Goal: Information Seeking & Learning: Check status

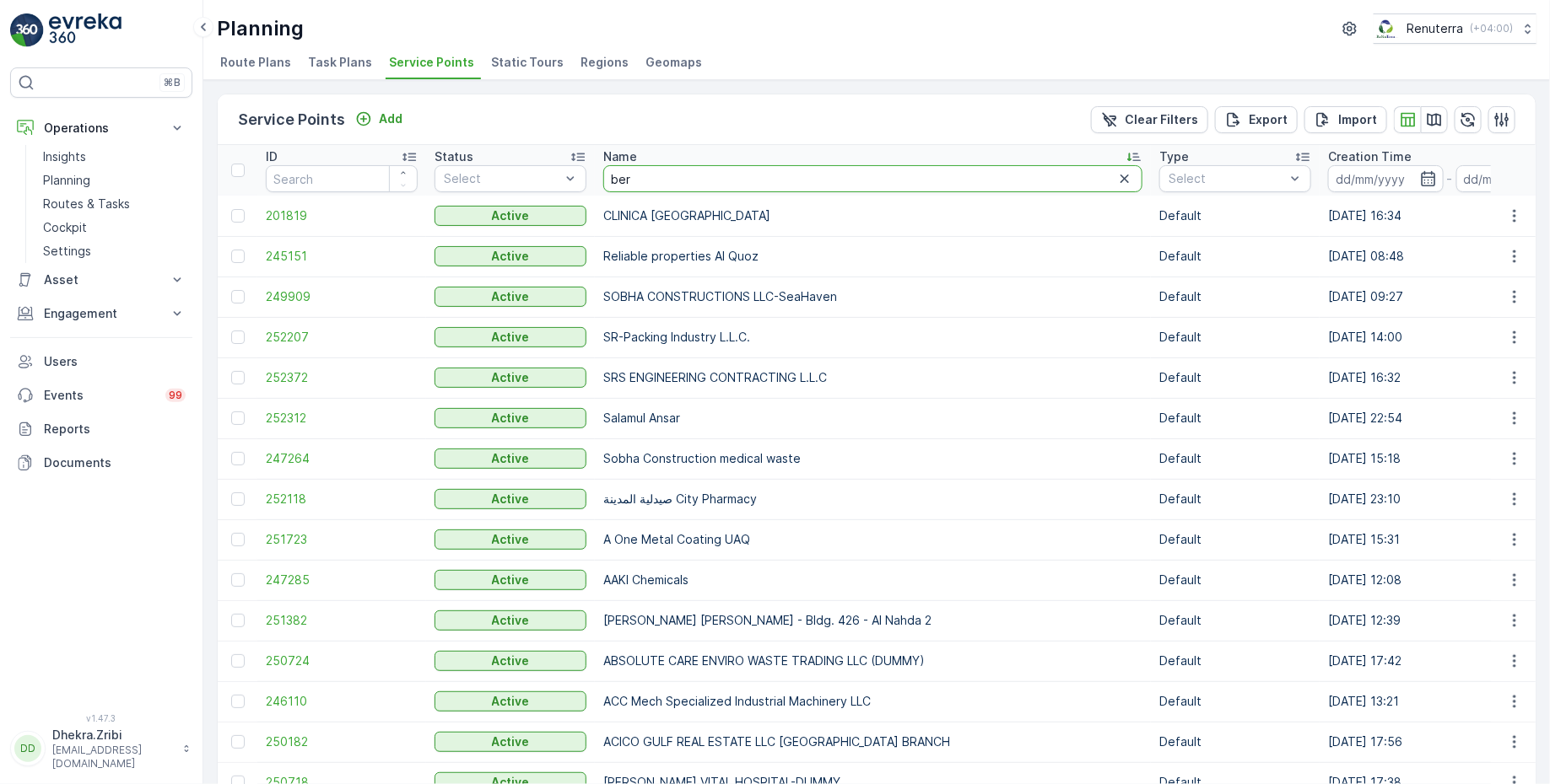
type input "beri"
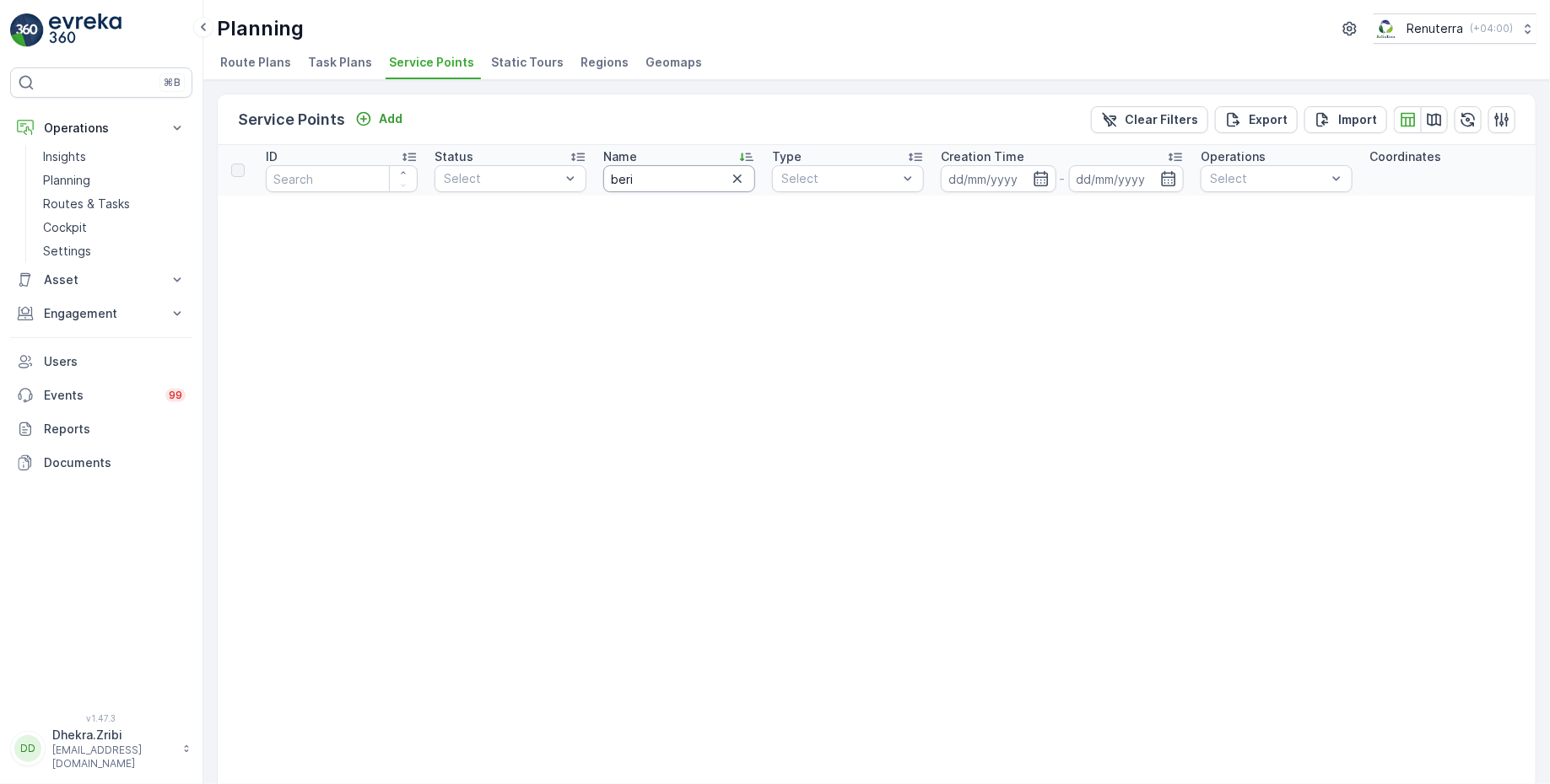
click at [653, 179] on input "beri" at bounding box center [679, 179] width 152 height 27
type input "ber"
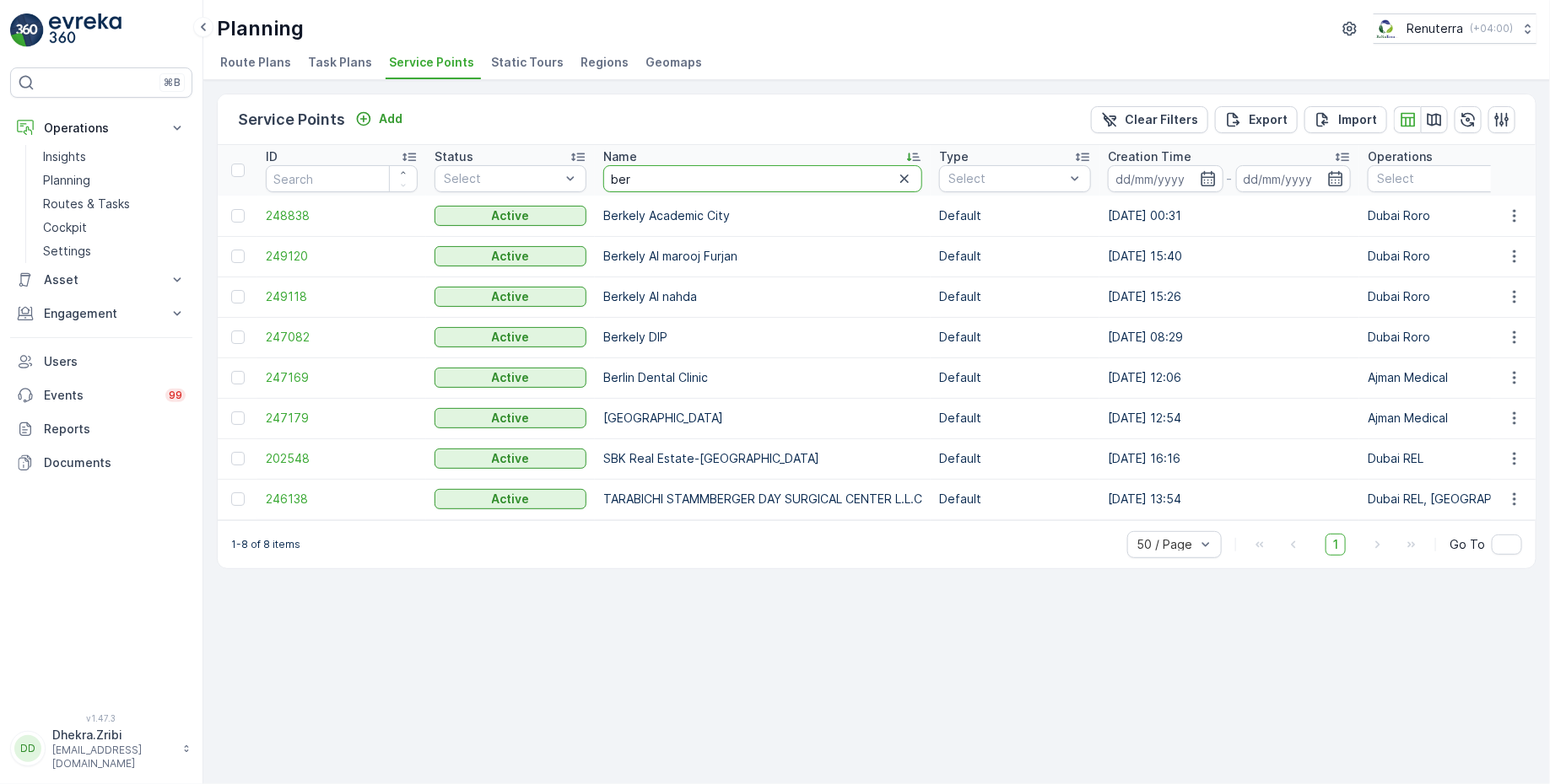
click at [654, 184] on input "ber" at bounding box center [763, 179] width 319 height 27
type input "bei"
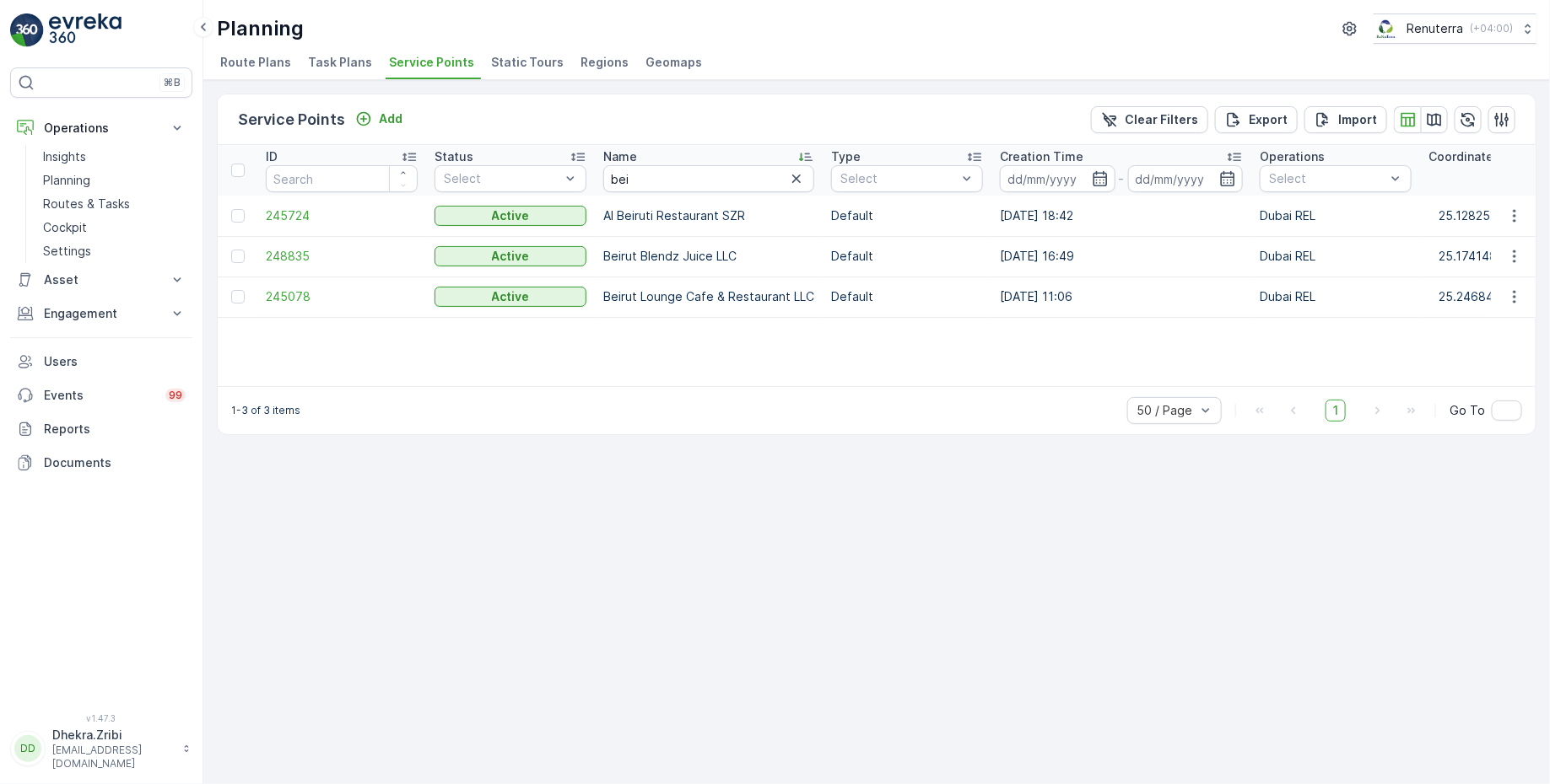
click at [282, 303] on td "245078" at bounding box center [341, 296] width 168 height 41
click at [290, 294] on span "245078" at bounding box center [341, 296] width 152 height 17
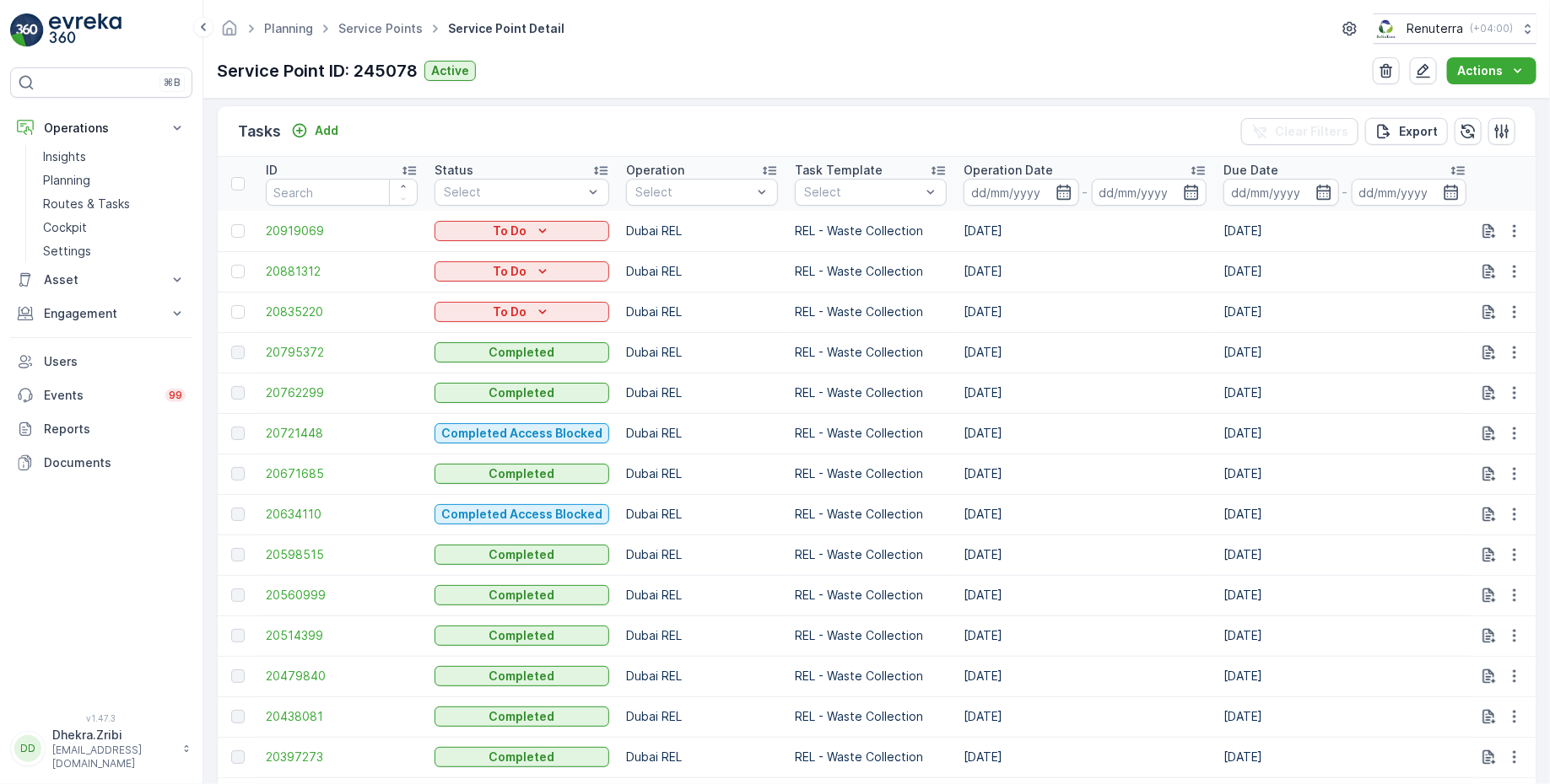
scroll to position [491, 0]
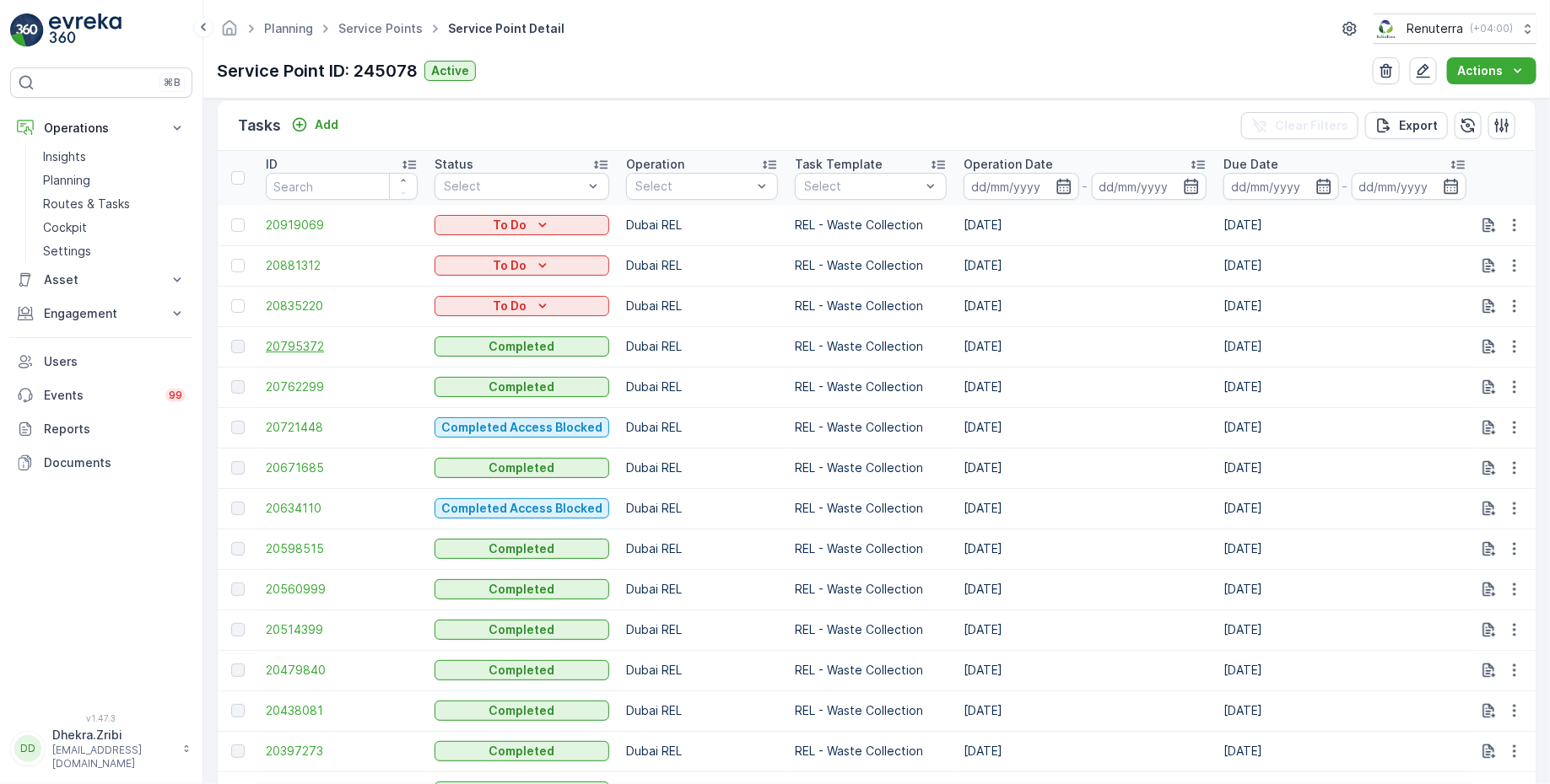
click at [313, 343] on span "20795372" at bounding box center [341, 347] width 152 height 17
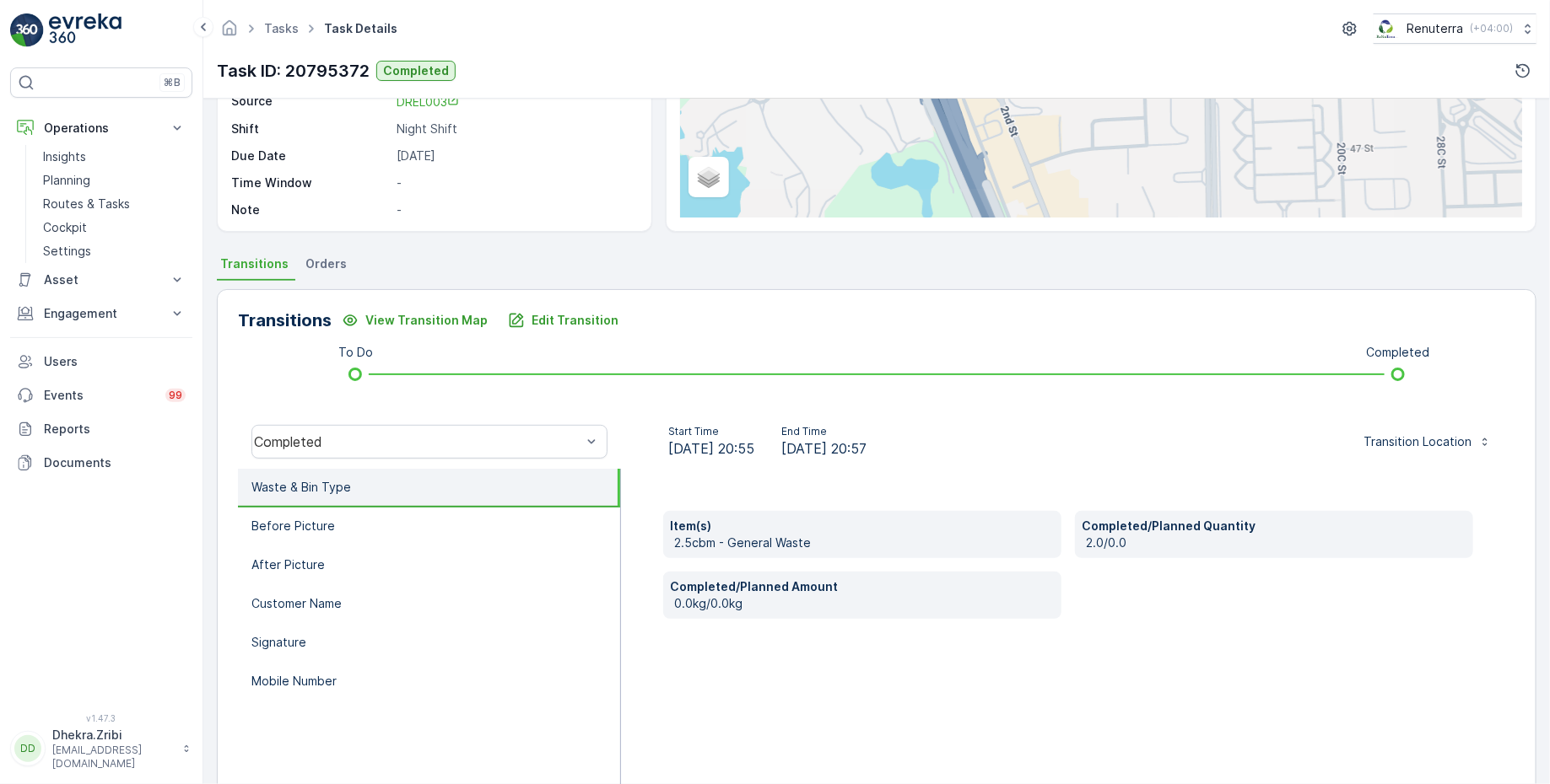
scroll to position [276, 0]
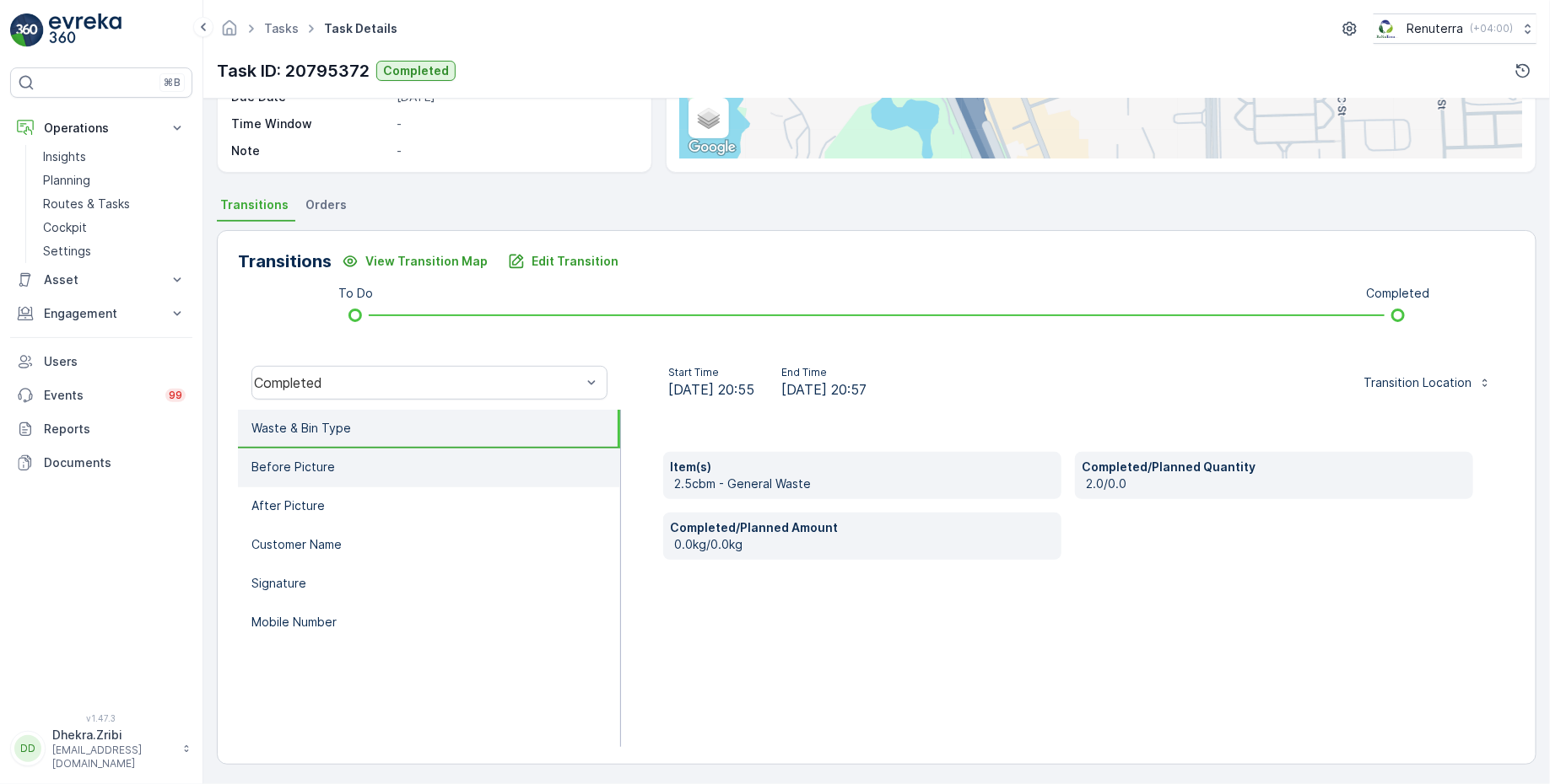
click at [343, 478] on li "Before Picture" at bounding box center [429, 467] width 382 height 39
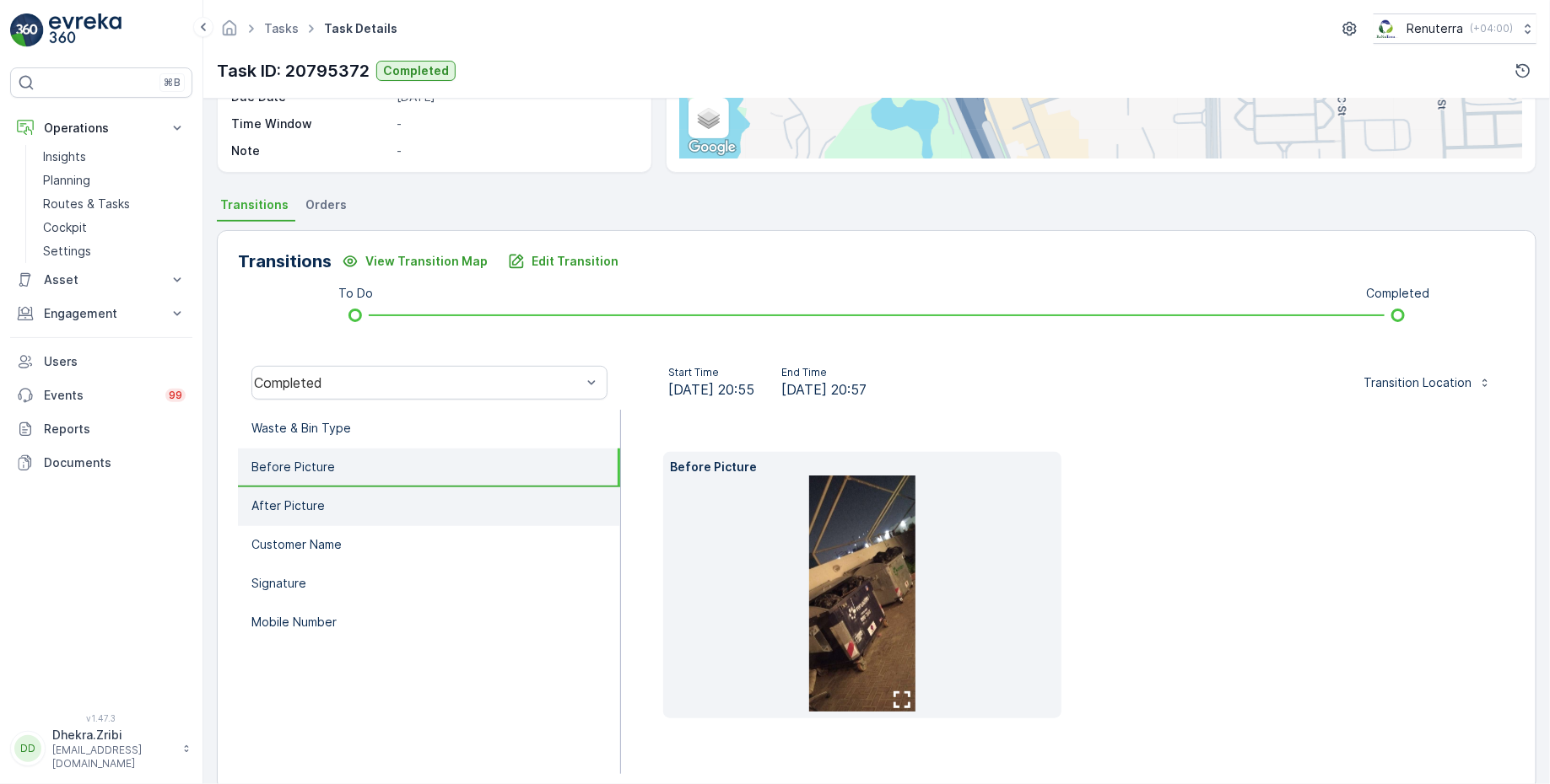
click at [342, 498] on li "After Picture" at bounding box center [429, 506] width 382 height 39
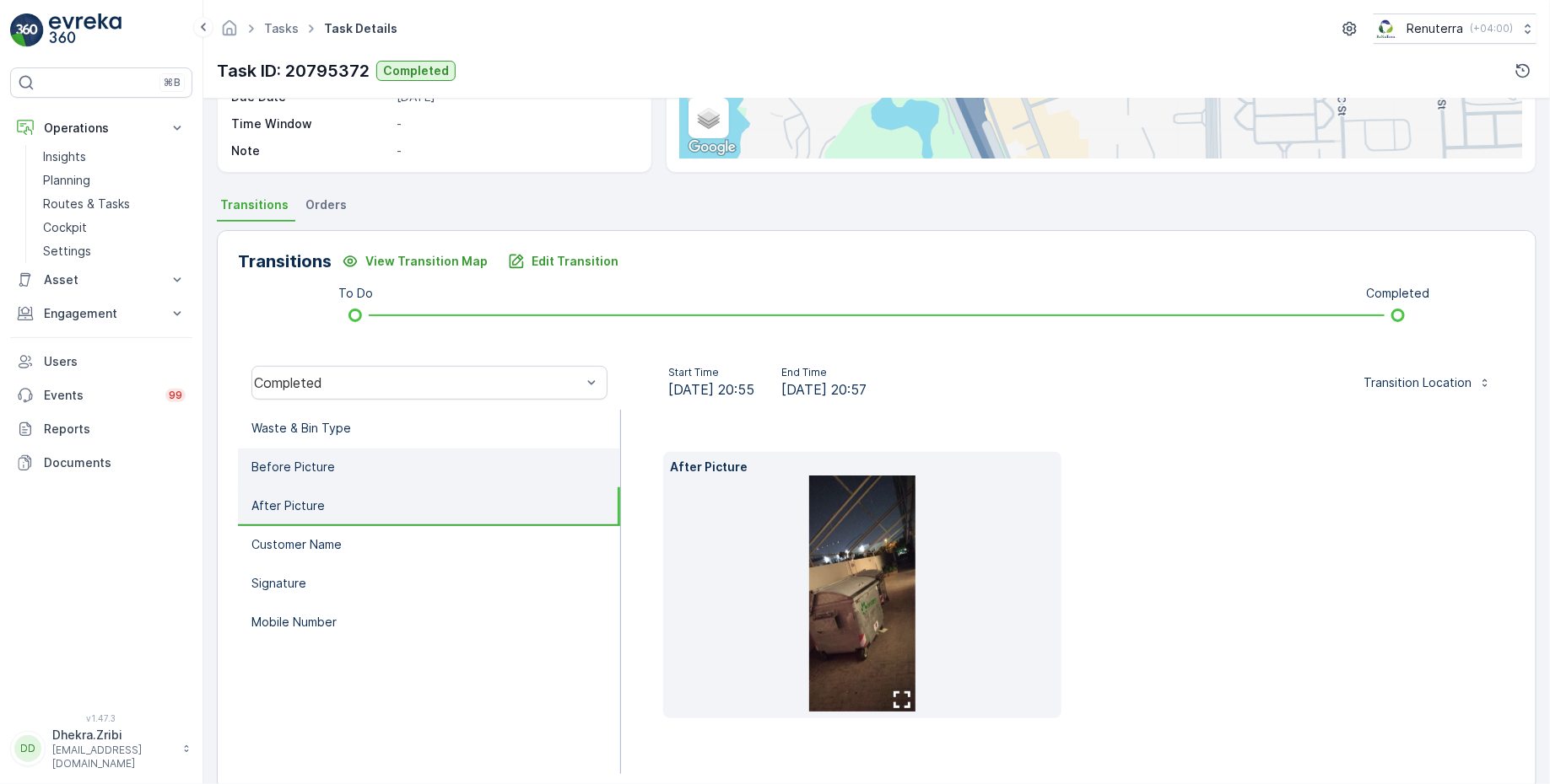
click at [342, 475] on li "Before Picture" at bounding box center [429, 467] width 382 height 39
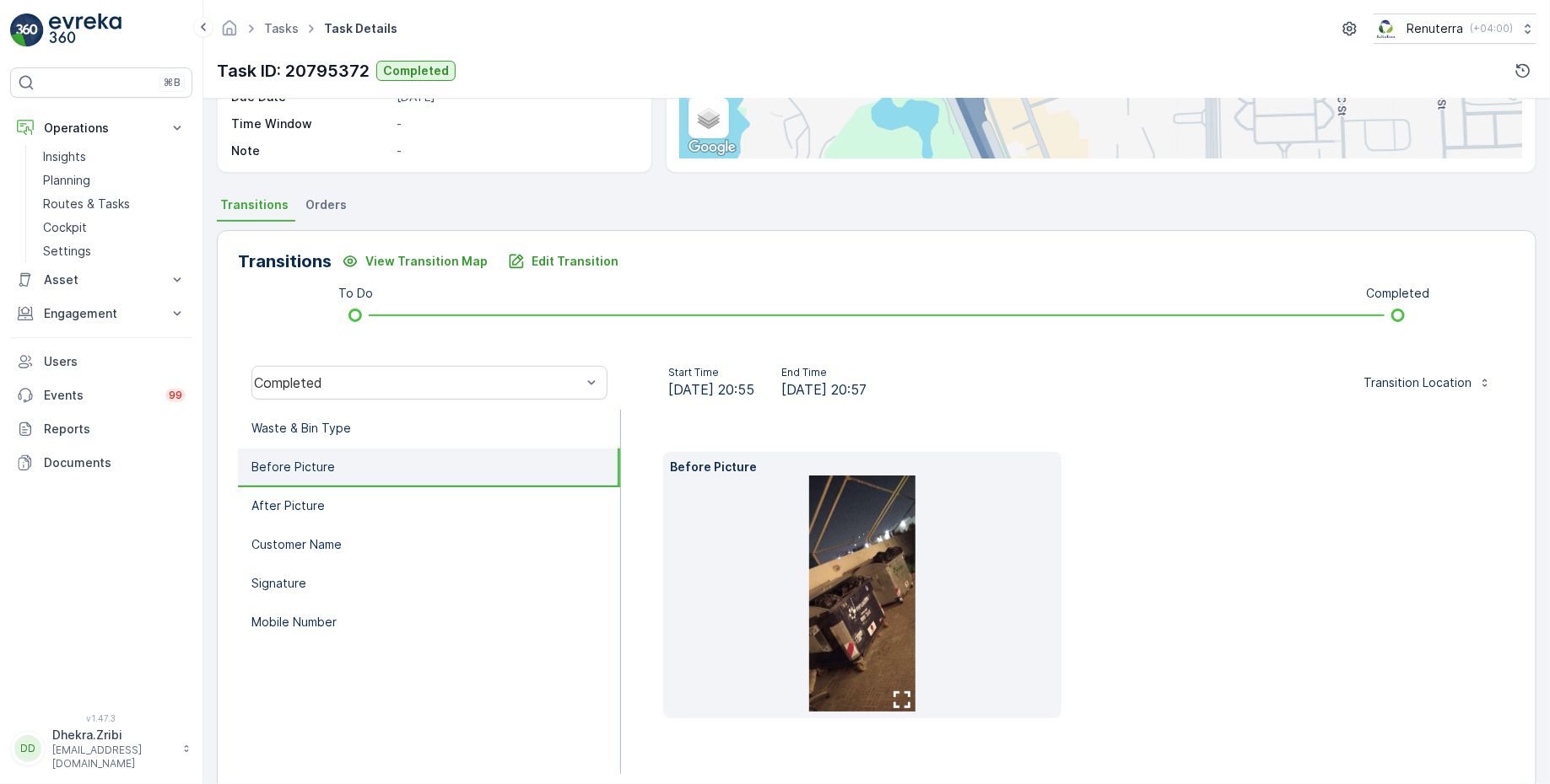
click at [864, 566] on img at bounding box center [862, 593] width 106 height 236
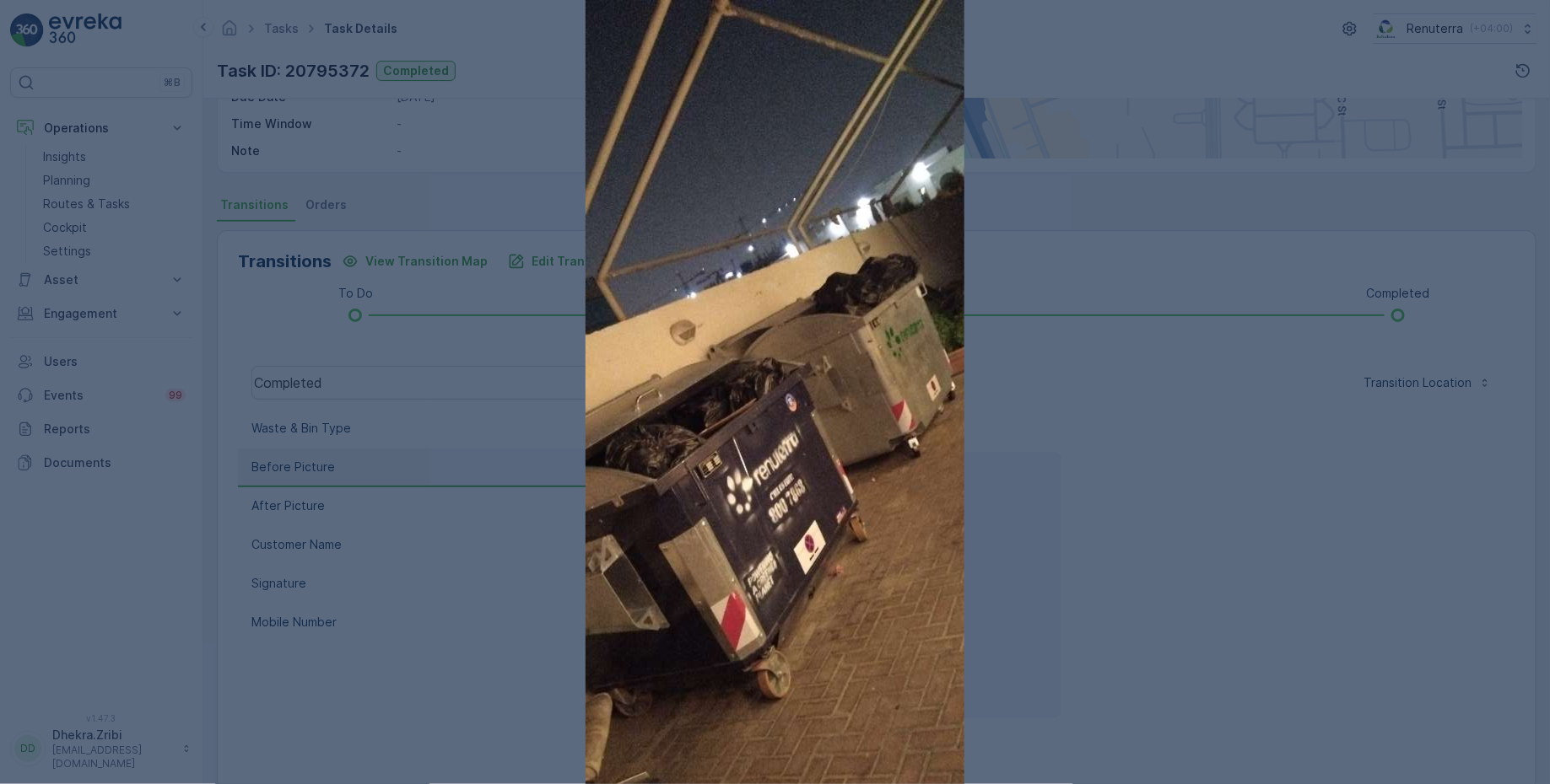
click at [1064, 539] on div at bounding box center [775, 392] width 1550 height 784
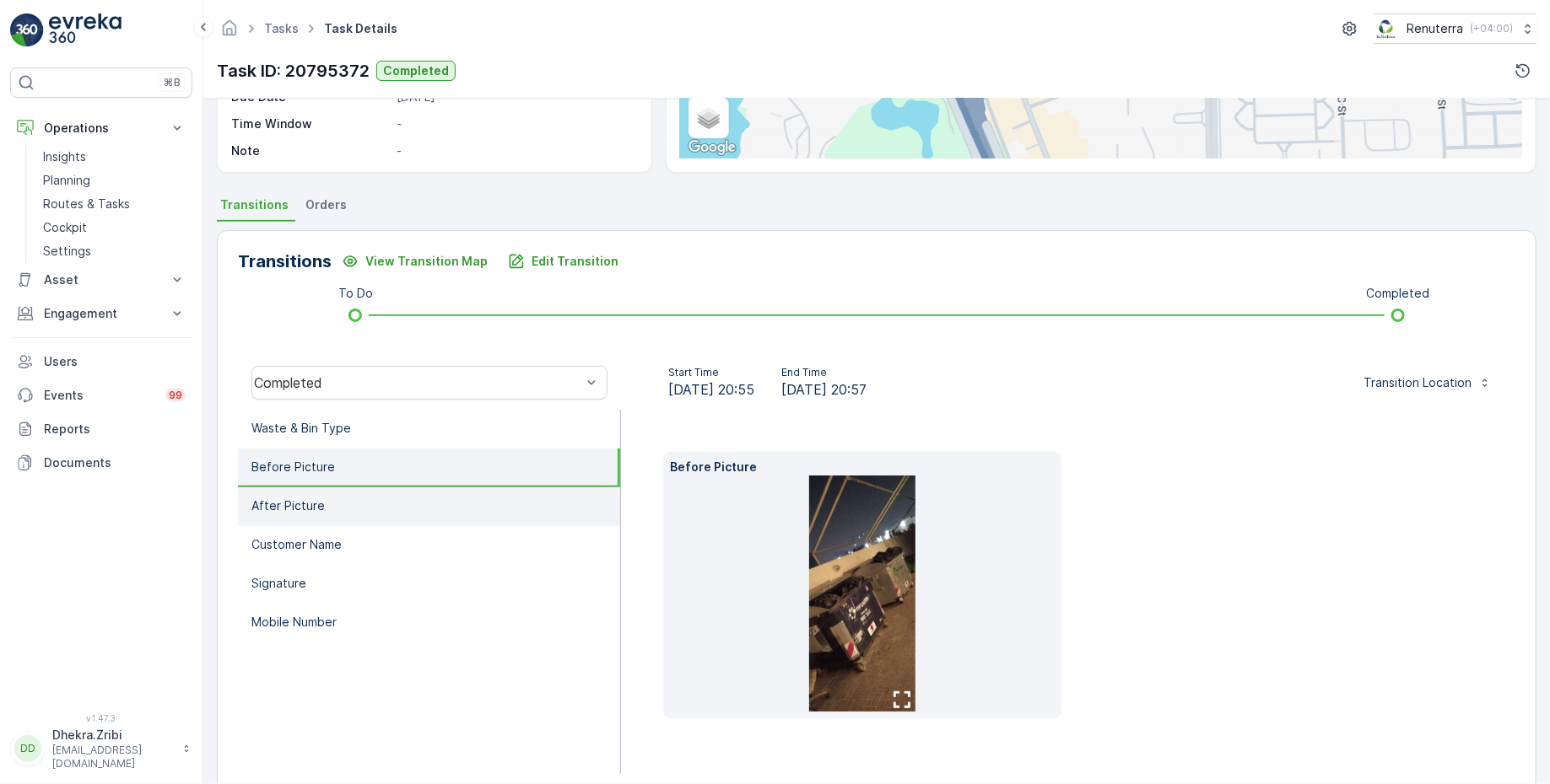
click at [380, 500] on li "After Picture" at bounding box center [429, 506] width 382 height 39
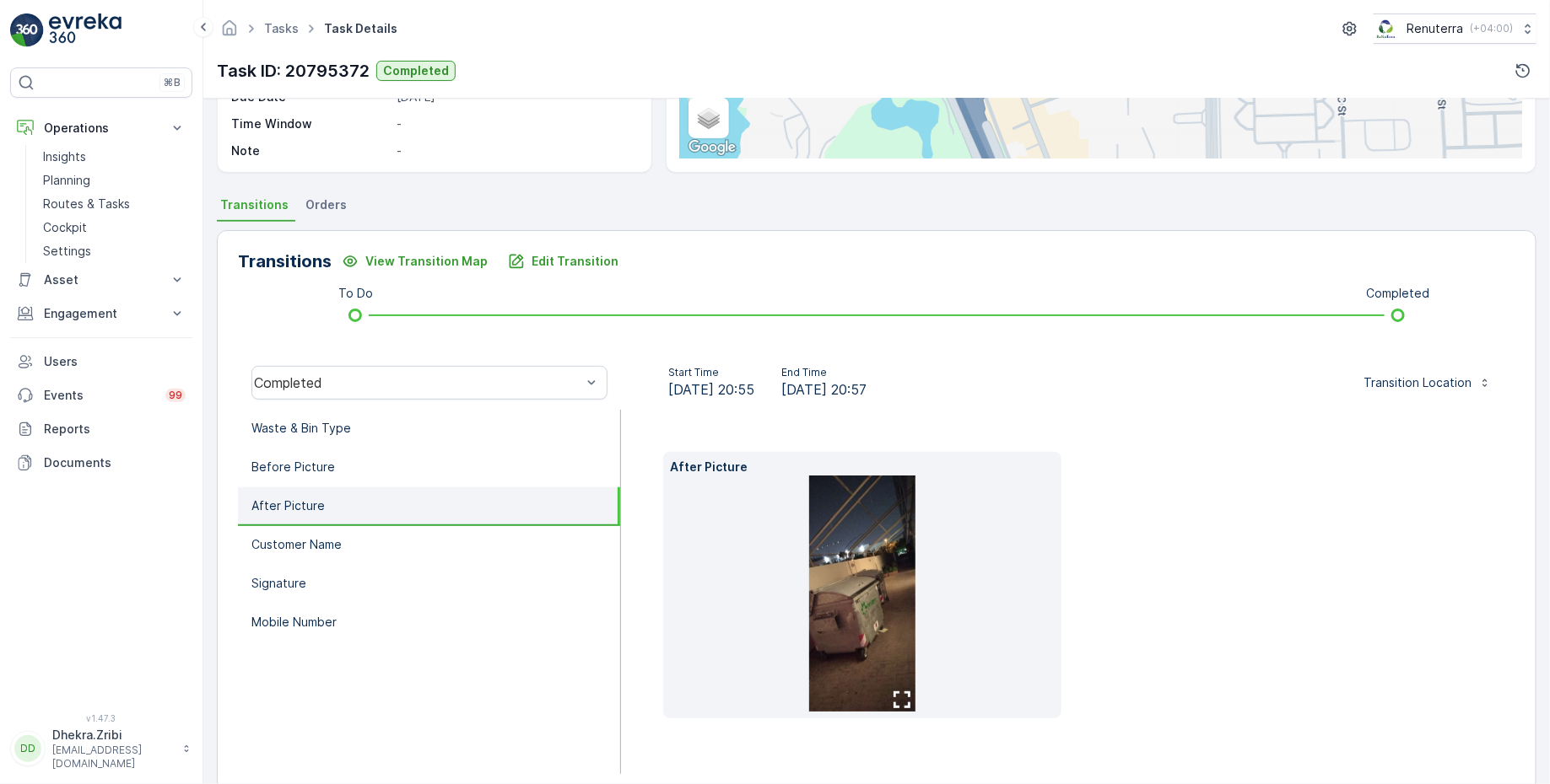
click at [828, 529] on img at bounding box center [862, 593] width 106 height 236
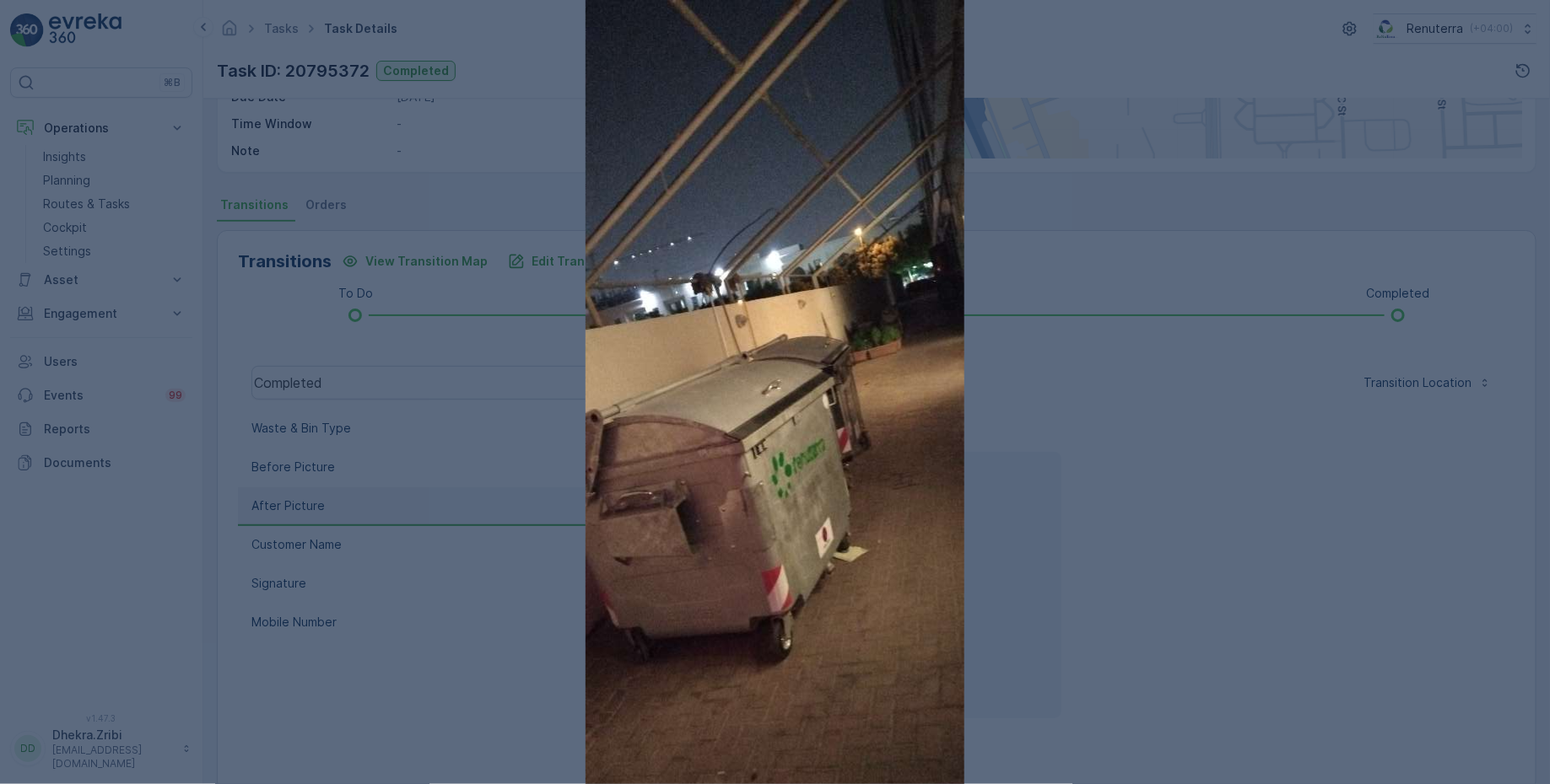
click at [1148, 471] on div at bounding box center [775, 392] width 1550 height 784
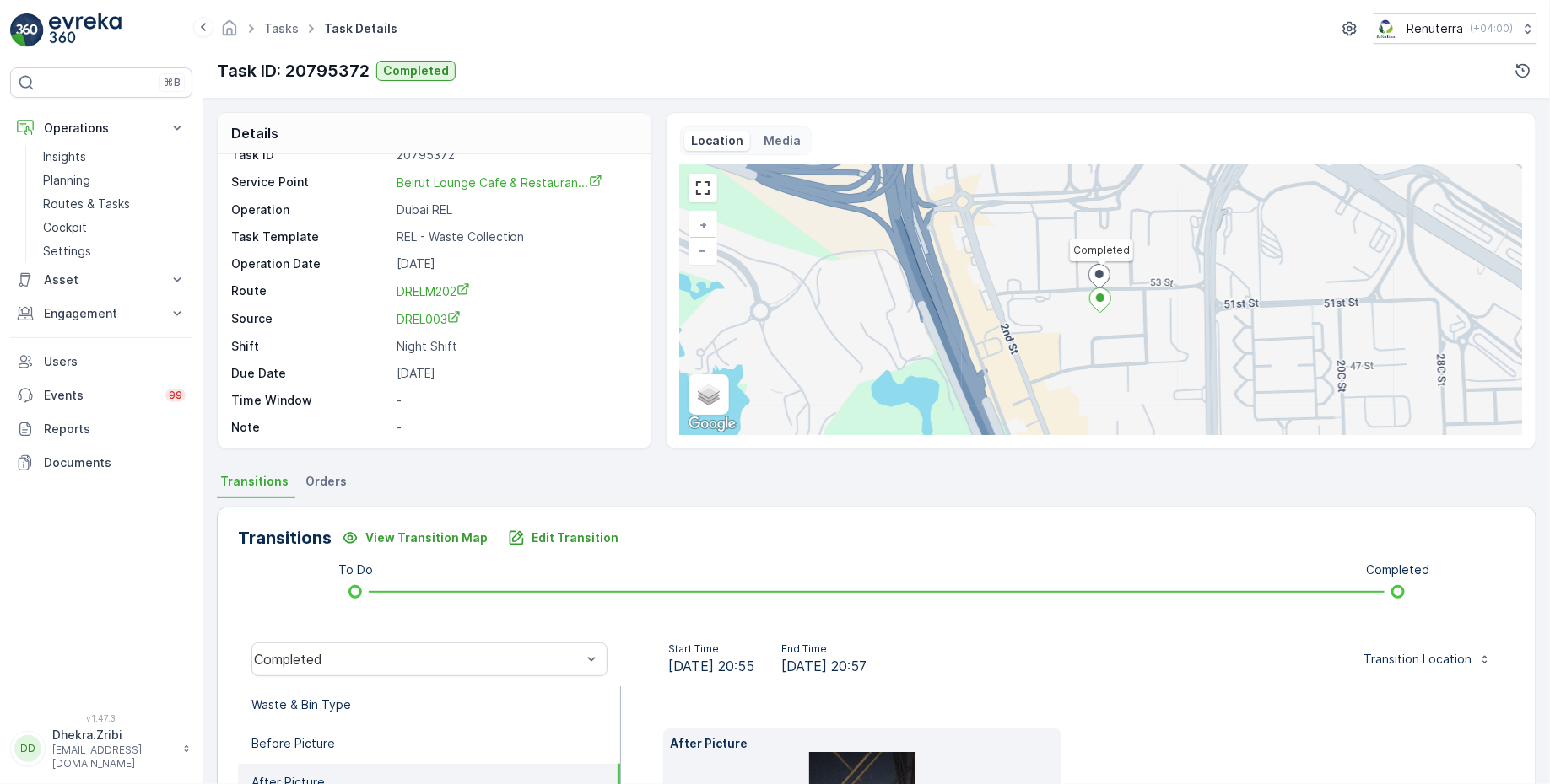
scroll to position [0, 0]
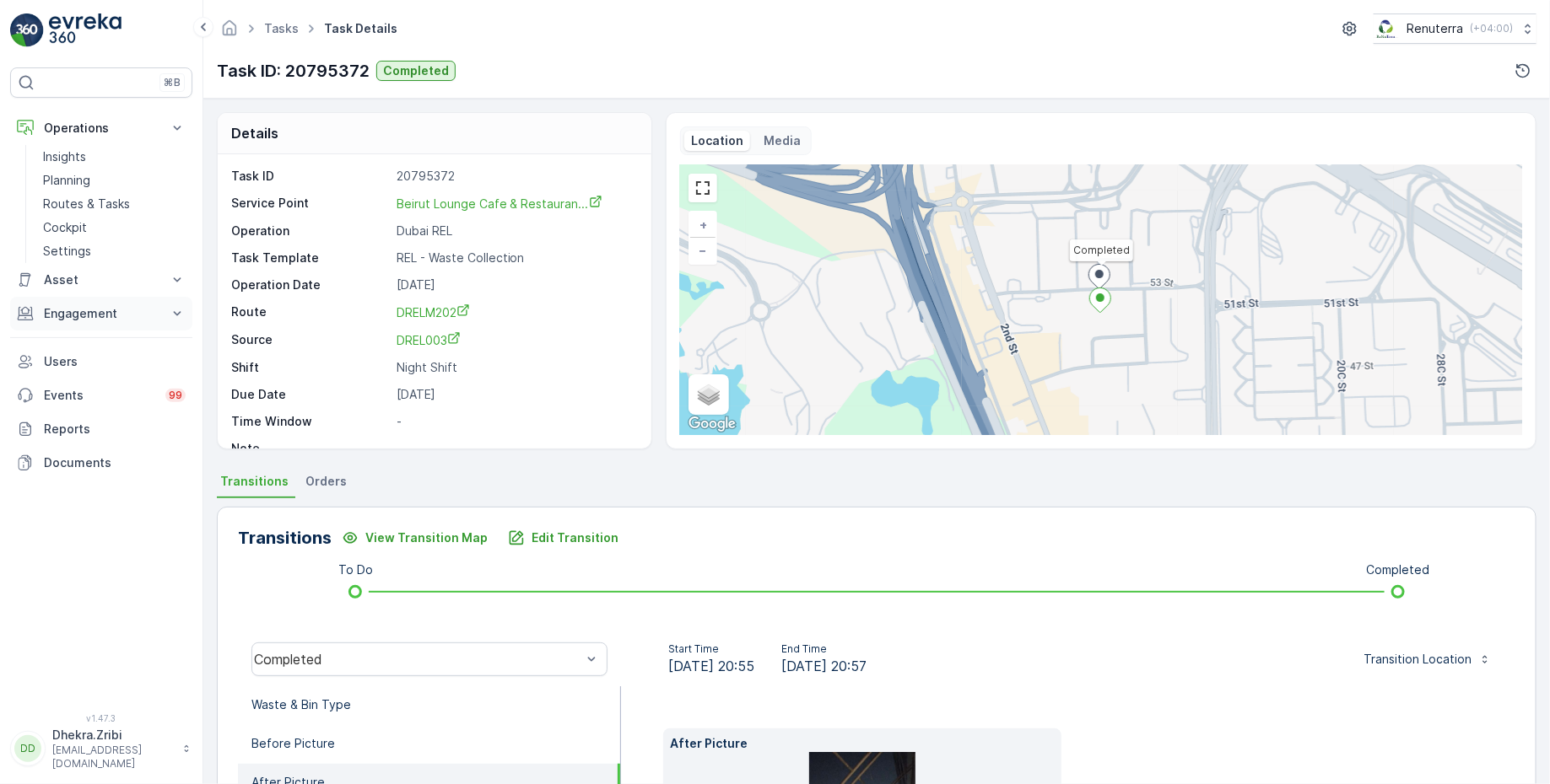
click at [130, 305] on p "Engagement" at bounding box center [101, 313] width 114 height 17
click at [86, 436] on link "Orders" at bounding box center [113, 437] width 156 height 23
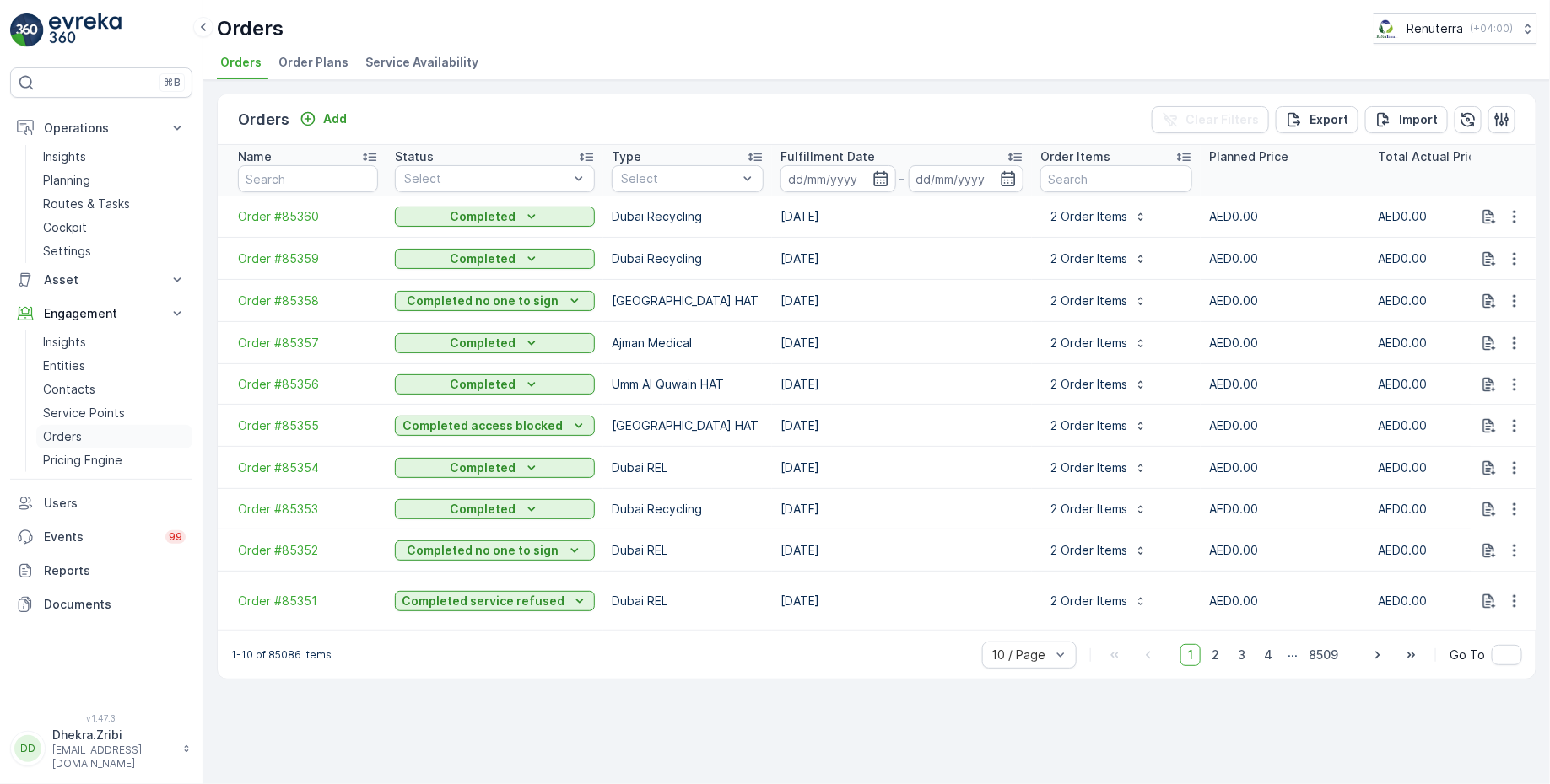
click at [81, 431] on link "Orders" at bounding box center [113, 437] width 156 height 23
click at [100, 178] on link "Planning" at bounding box center [113, 180] width 156 height 23
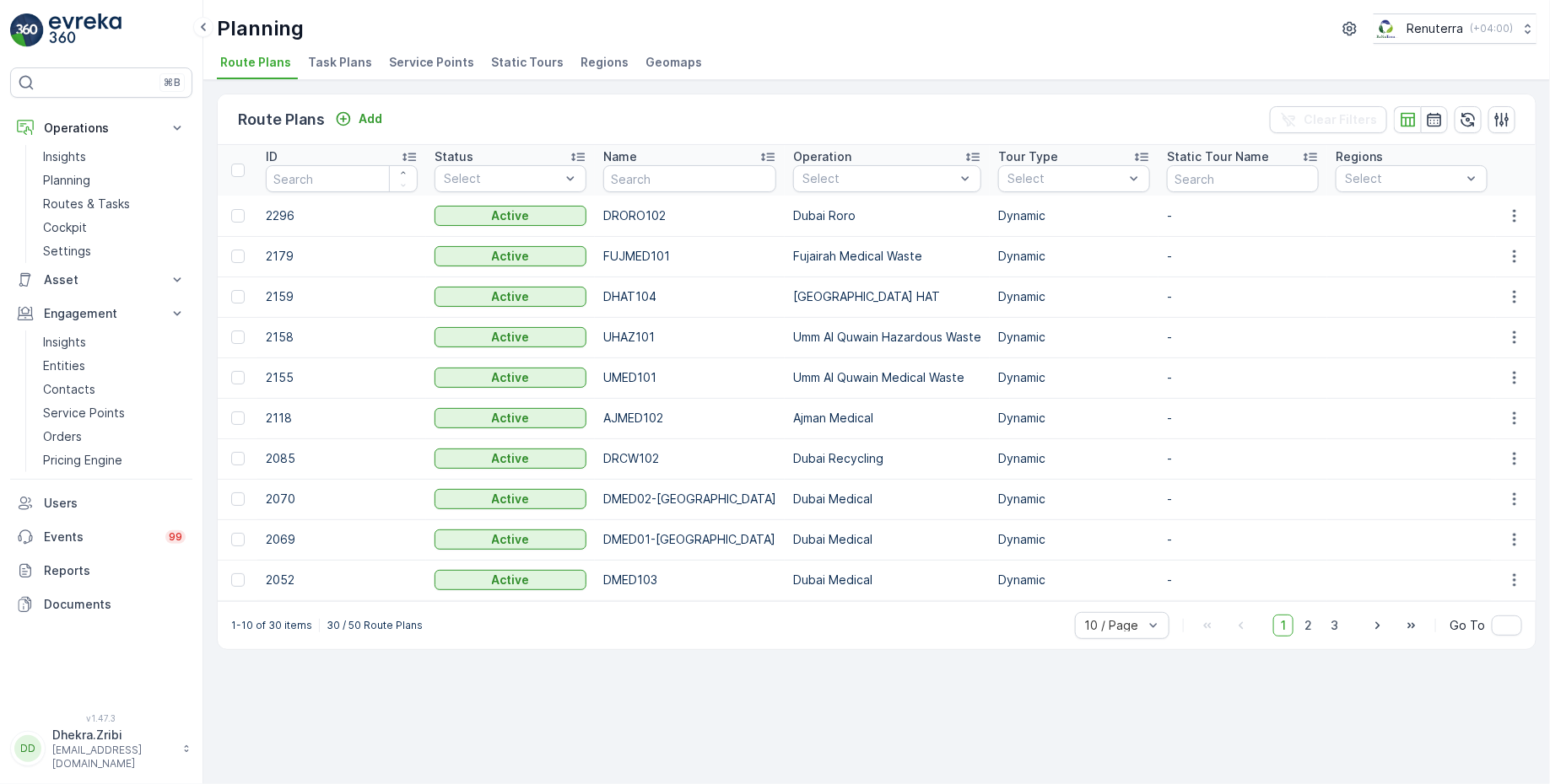
click at [419, 54] on span "Service Points" at bounding box center [431, 62] width 86 height 17
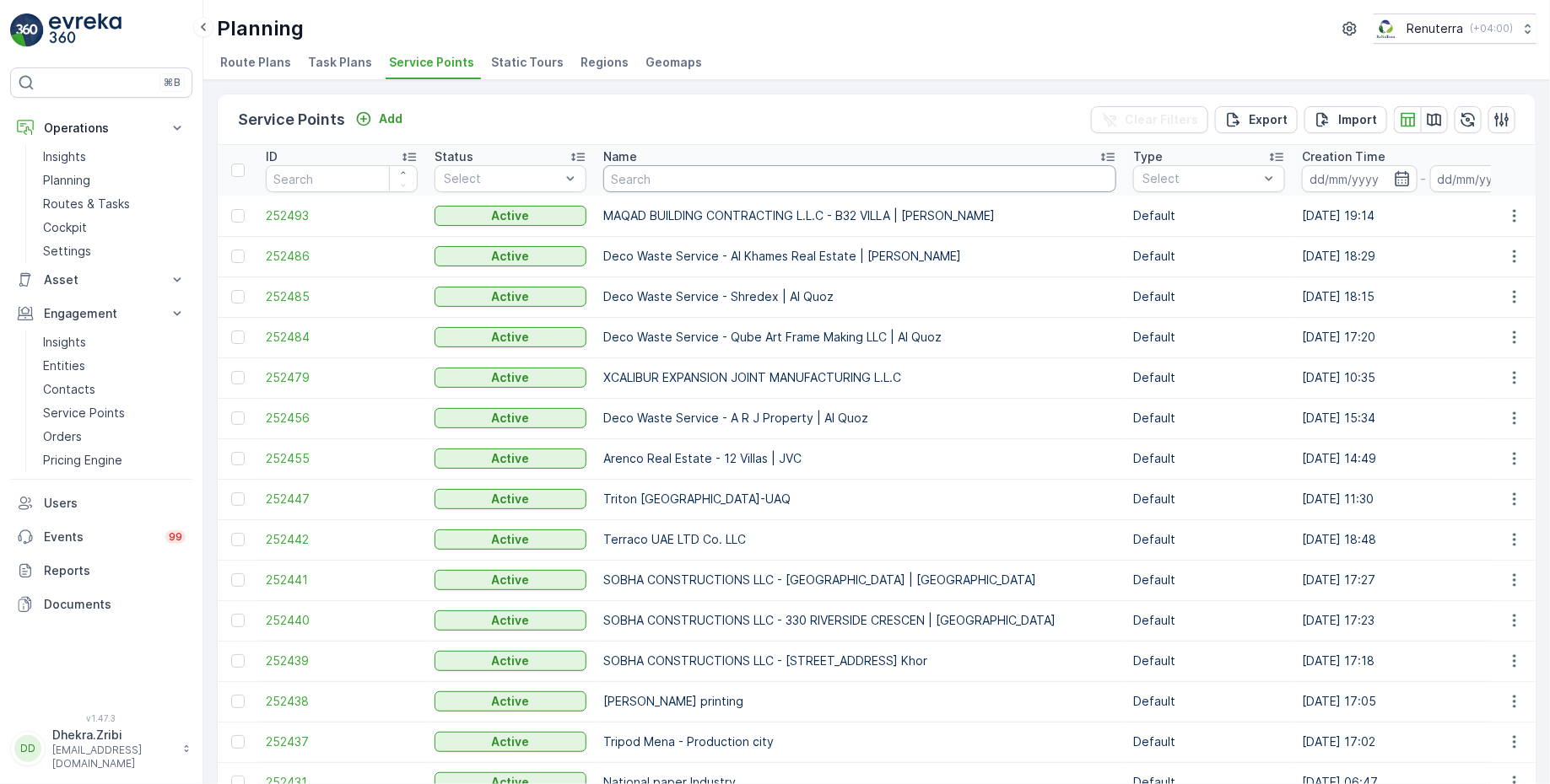
click at [672, 182] on input "text" at bounding box center [860, 179] width 513 height 27
type input "bei"
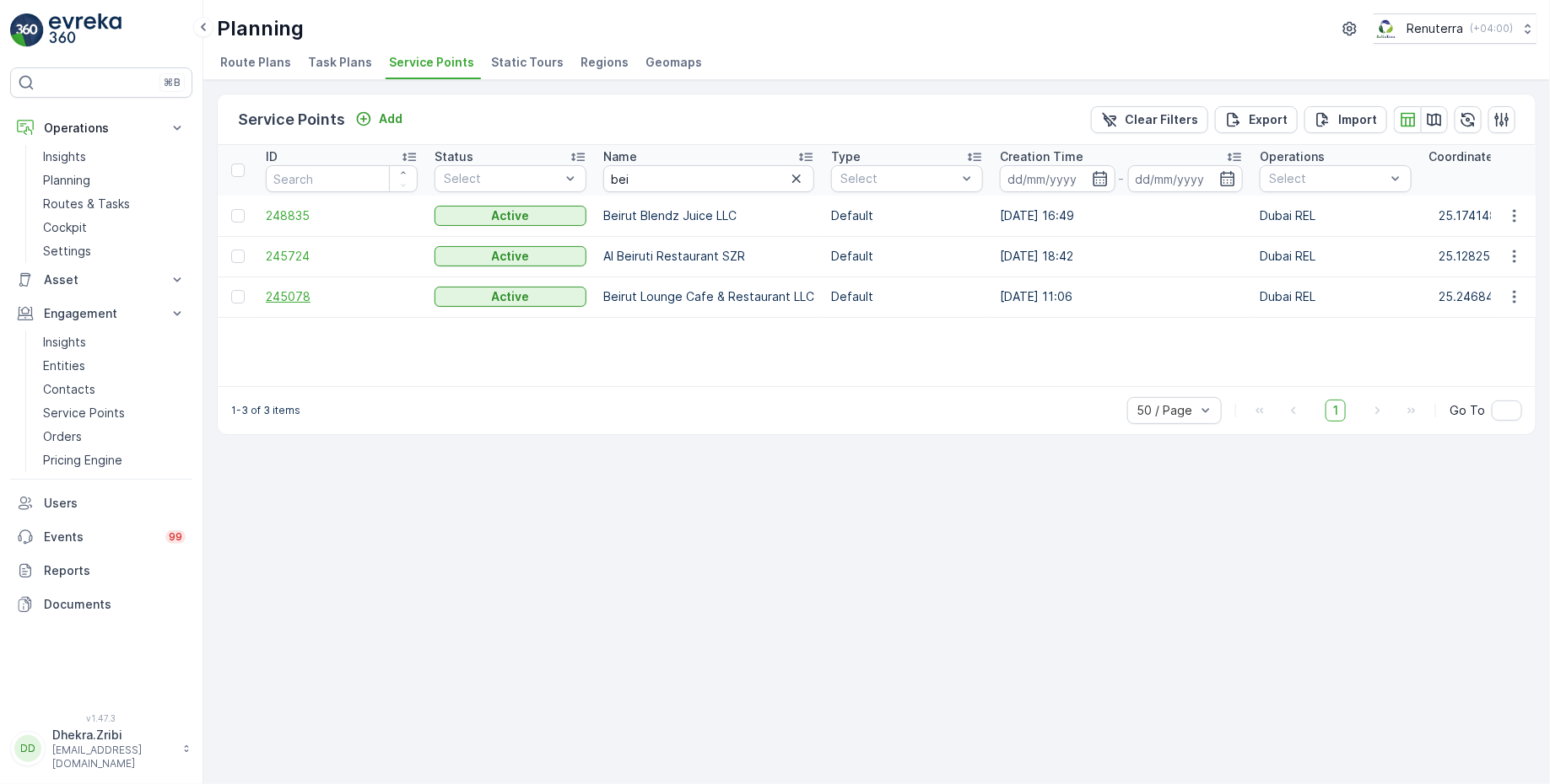
click at [317, 292] on span "245078" at bounding box center [341, 296] width 152 height 17
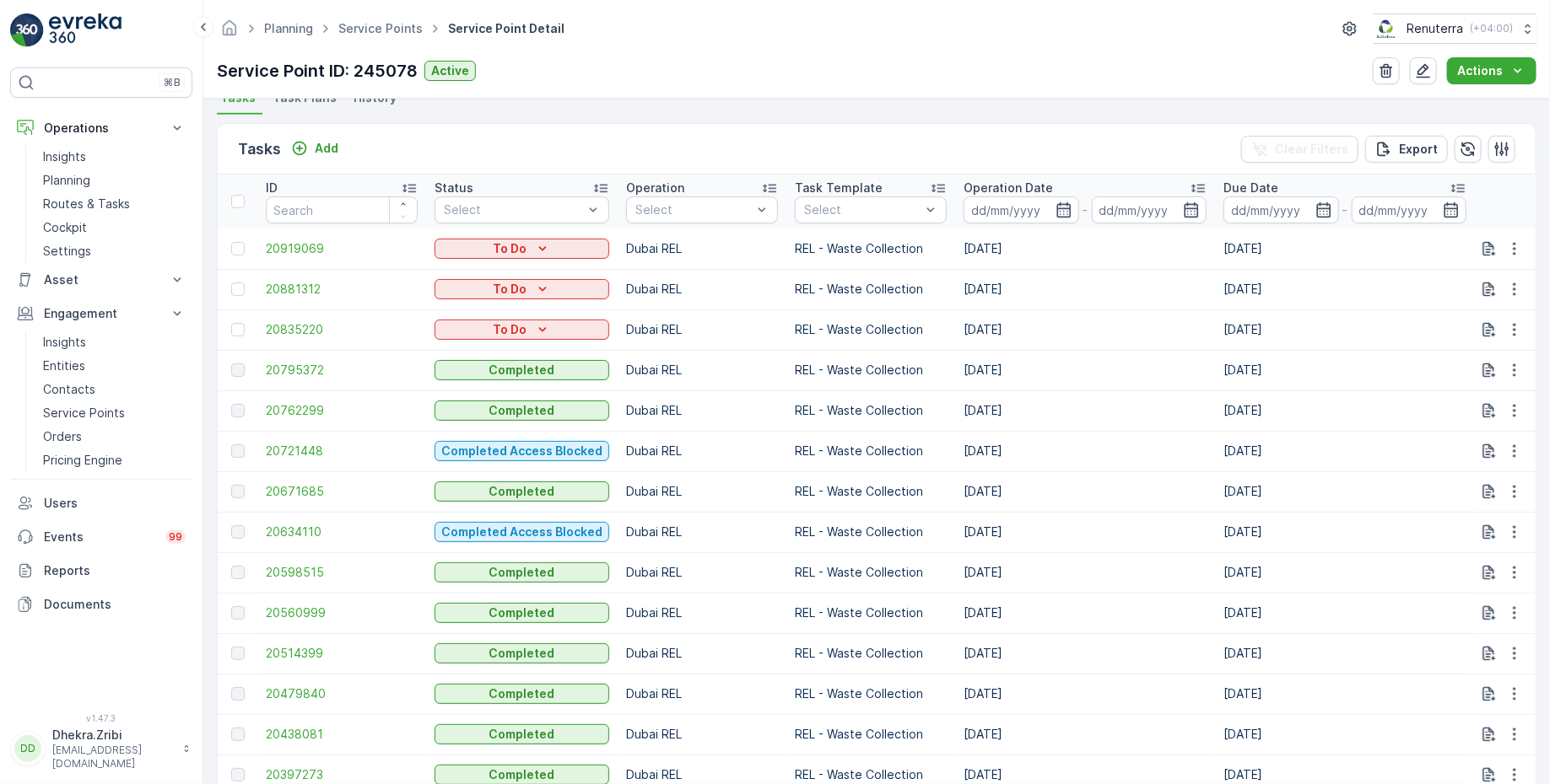
scroll to position [478, 0]
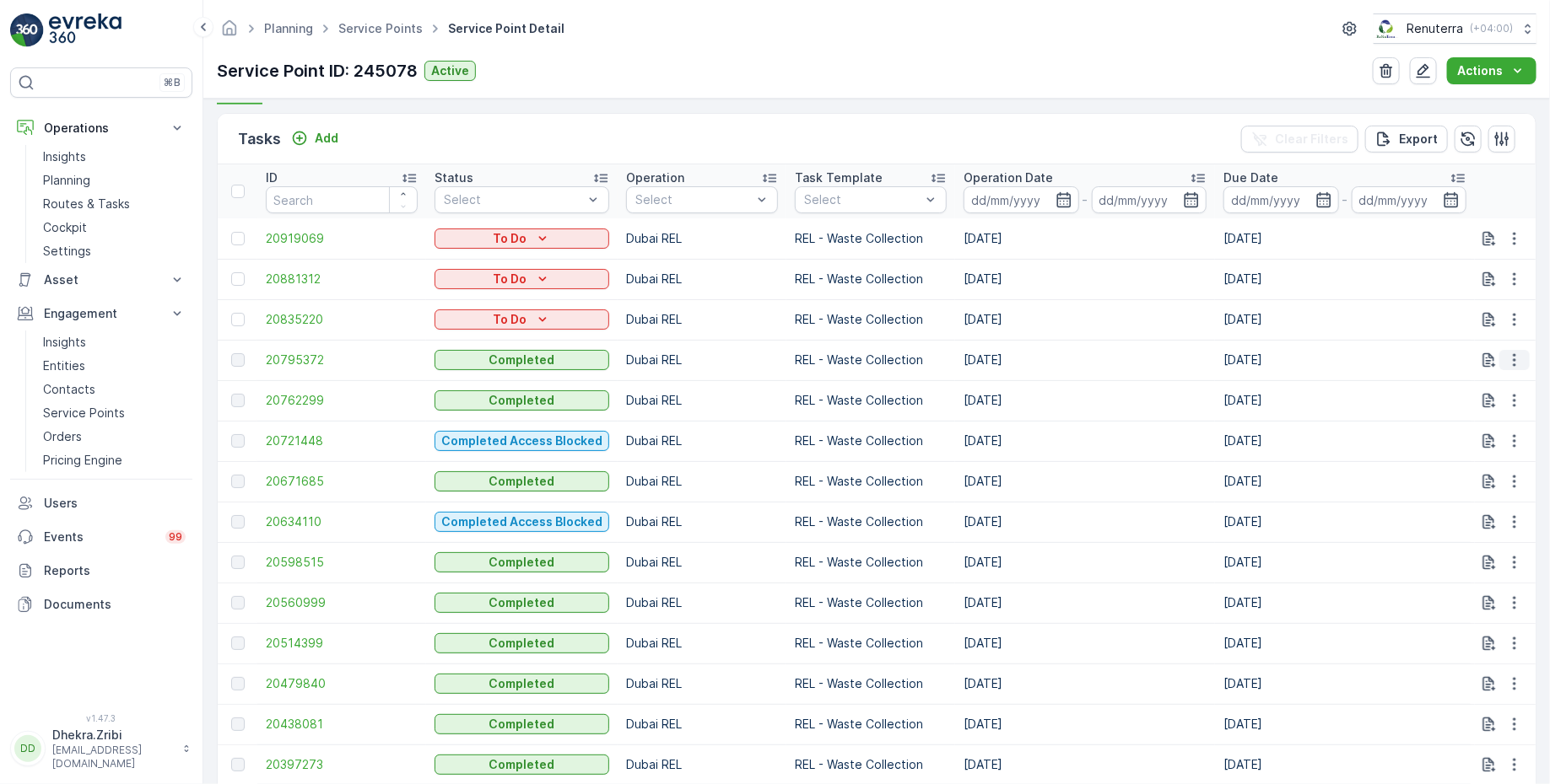
click at [1517, 358] on icon "button" at bounding box center [1514, 360] width 17 height 17
click at [304, 362] on span "20795372" at bounding box center [341, 360] width 152 height 17
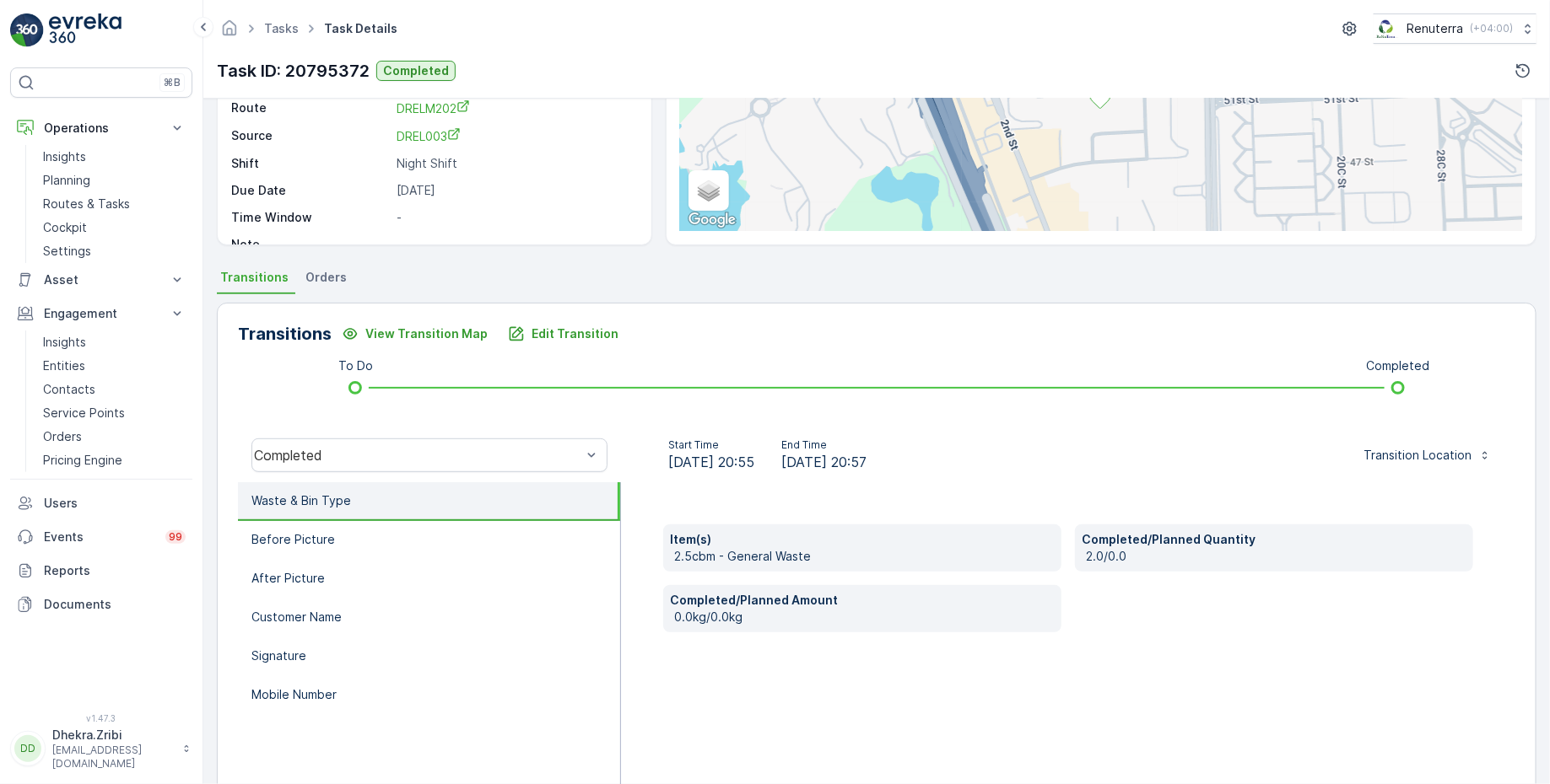
scroll to position [276, 0]
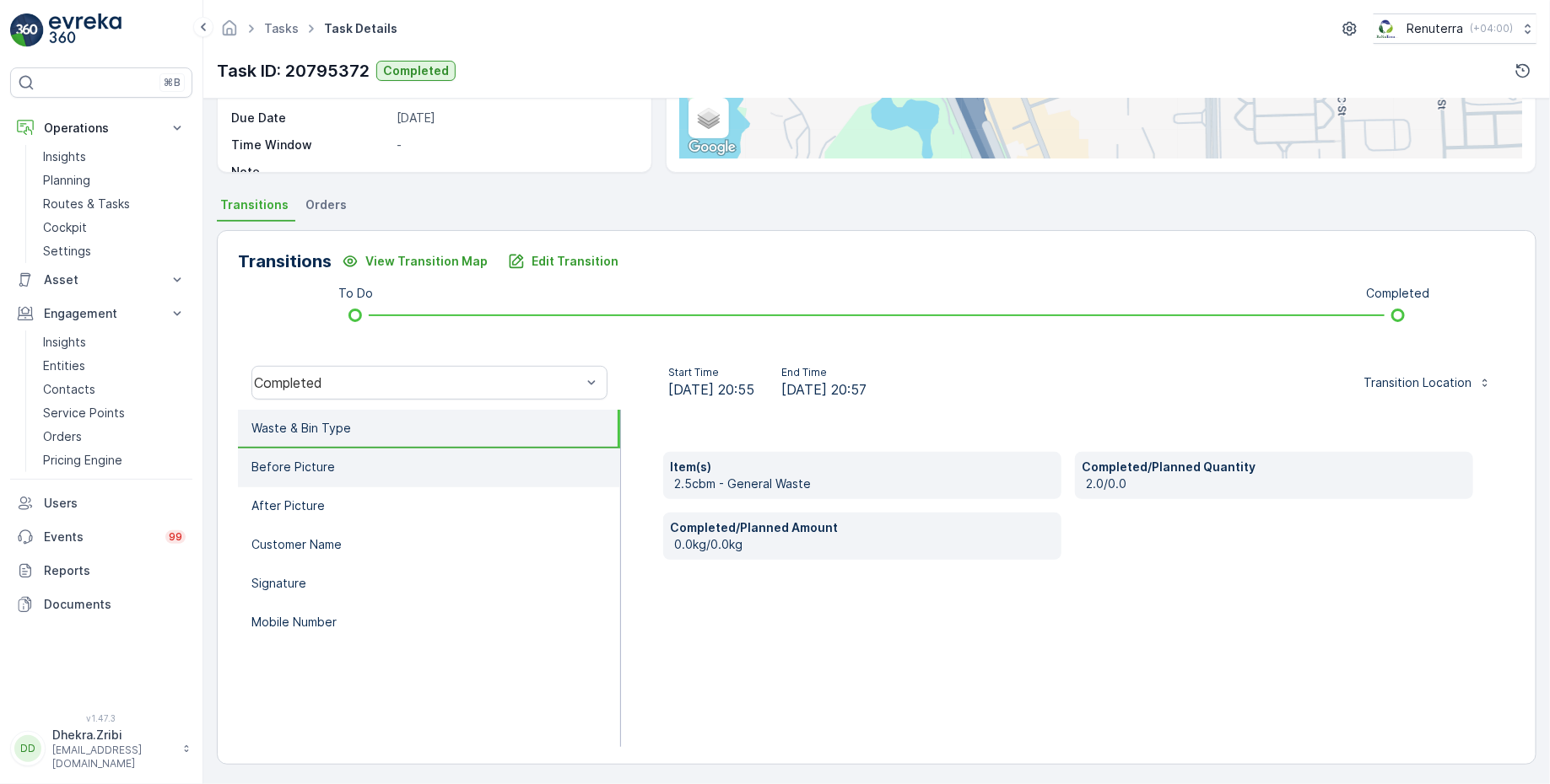
click at [377, 457] on li "Before Picture" at bounding box center [429, 467] width 382 height 39
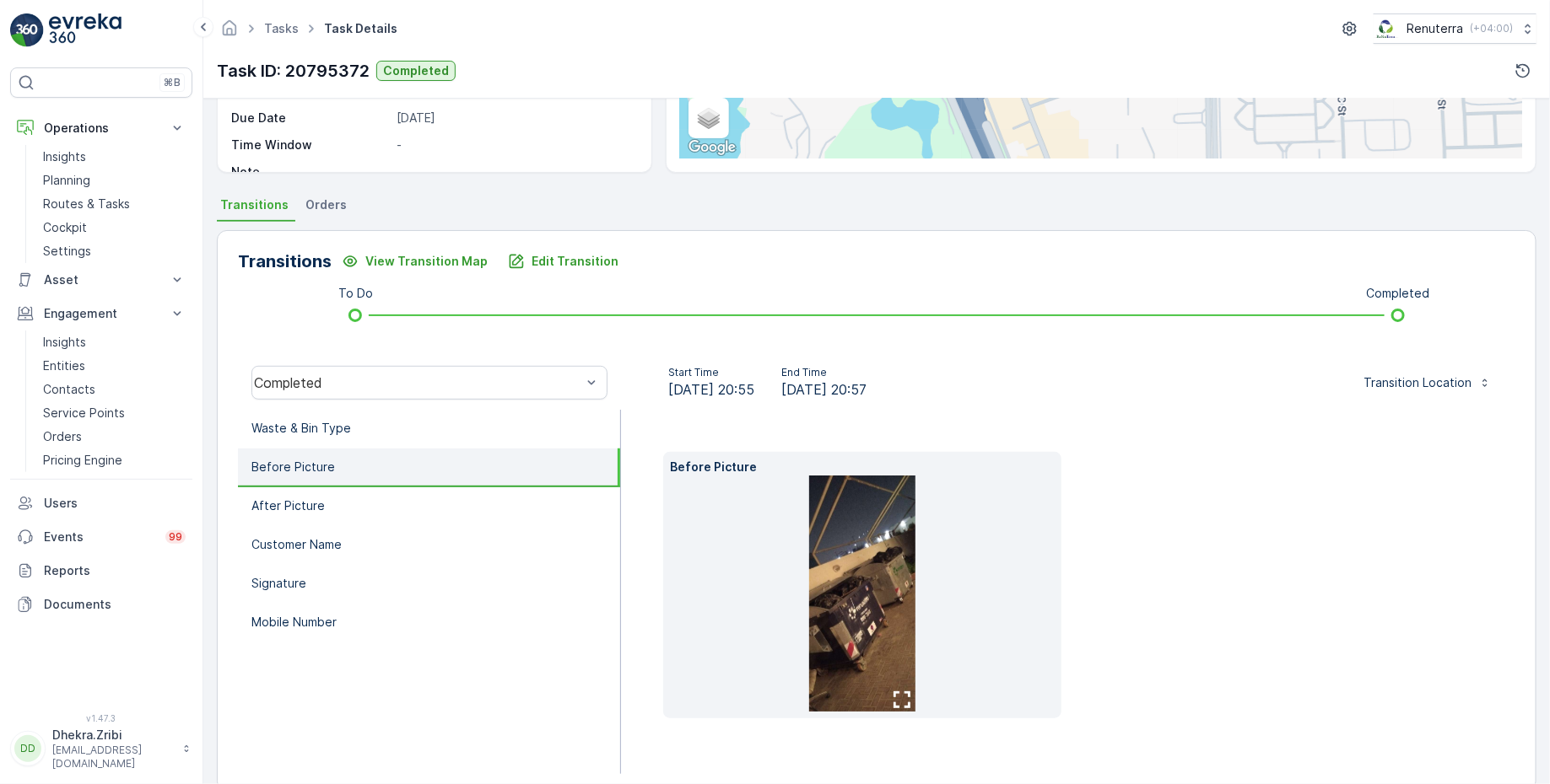
click at [839, 535] on img at bounding box center [862, 593] width 106 height 236
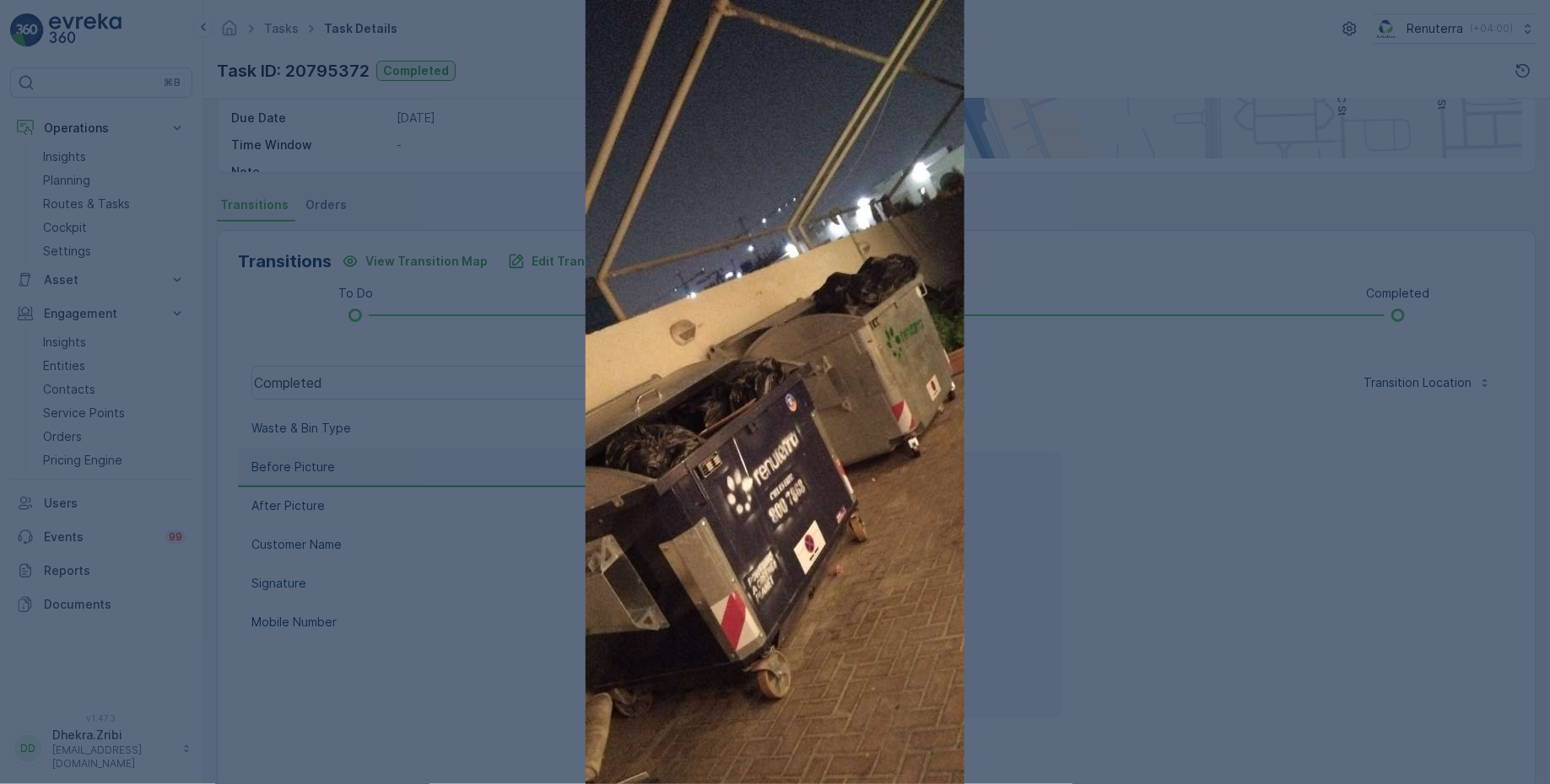
click at [1039, 348] on div at bounding box center [775, 392] width 1550 height 784
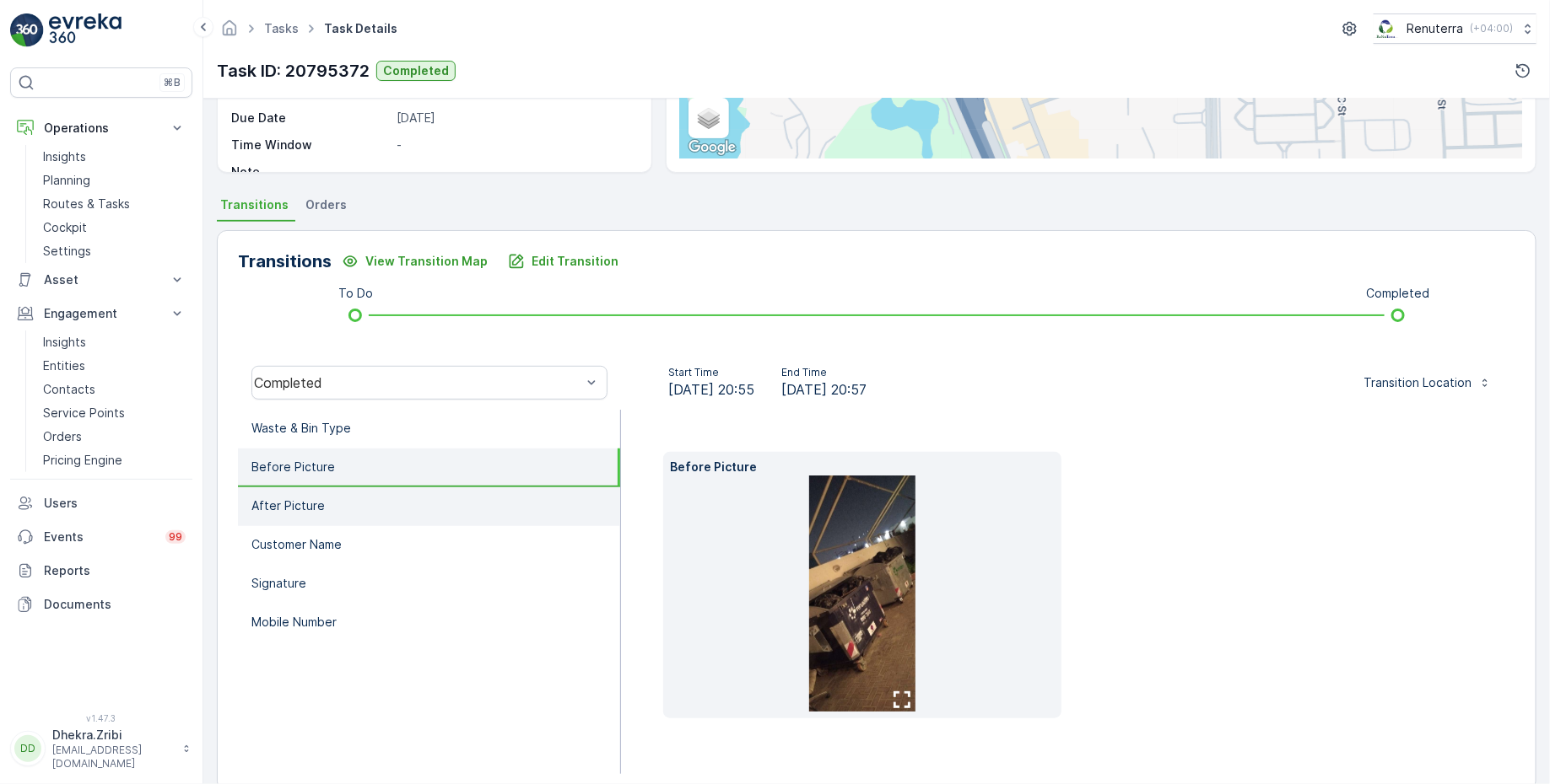
click at [317, 507] on p "After Picture" at bounding box center [287, 506] width 73 height 17
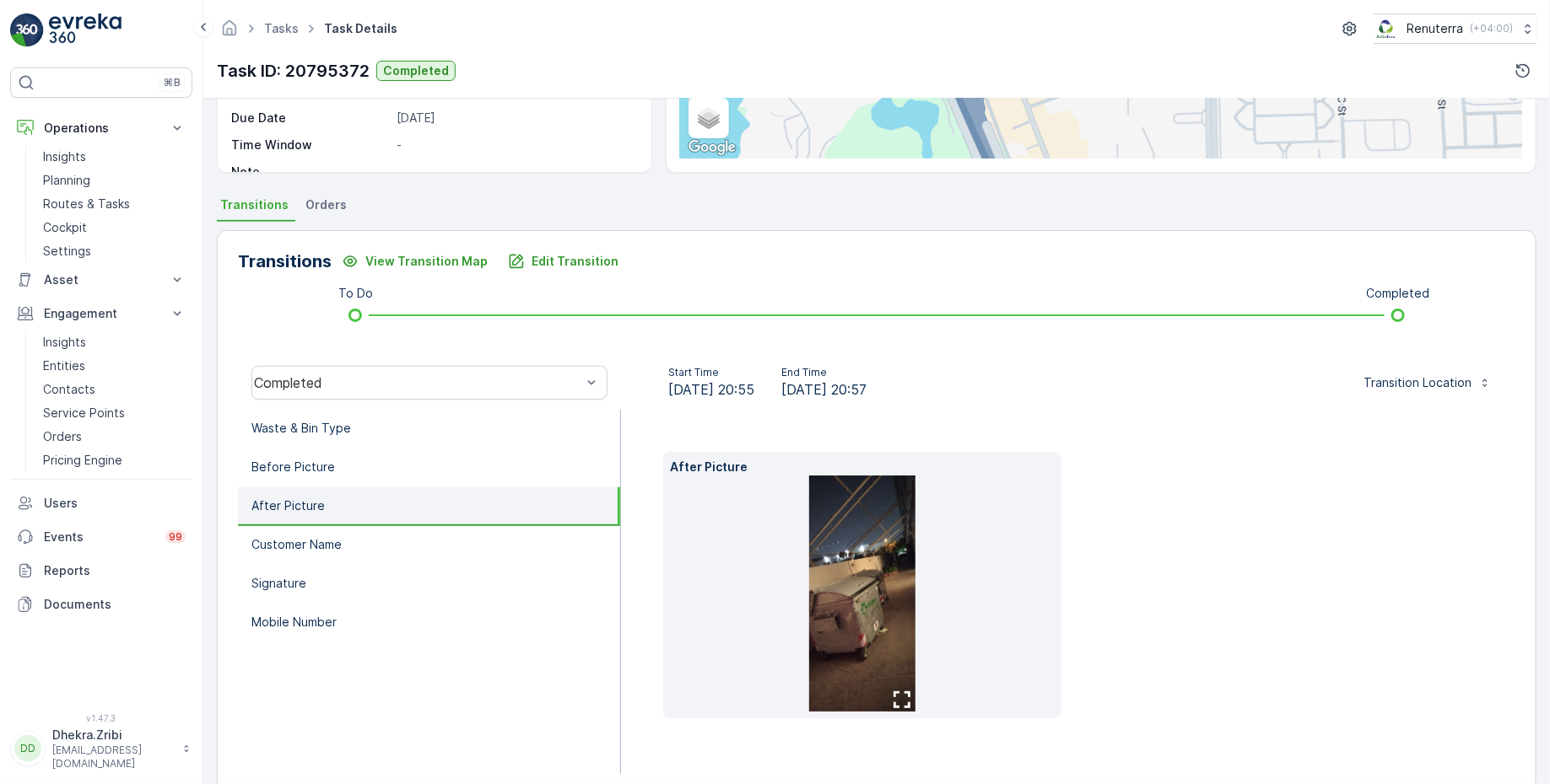
click at [853, 559] on img at bounding box center [862, 593] width 106 height 236
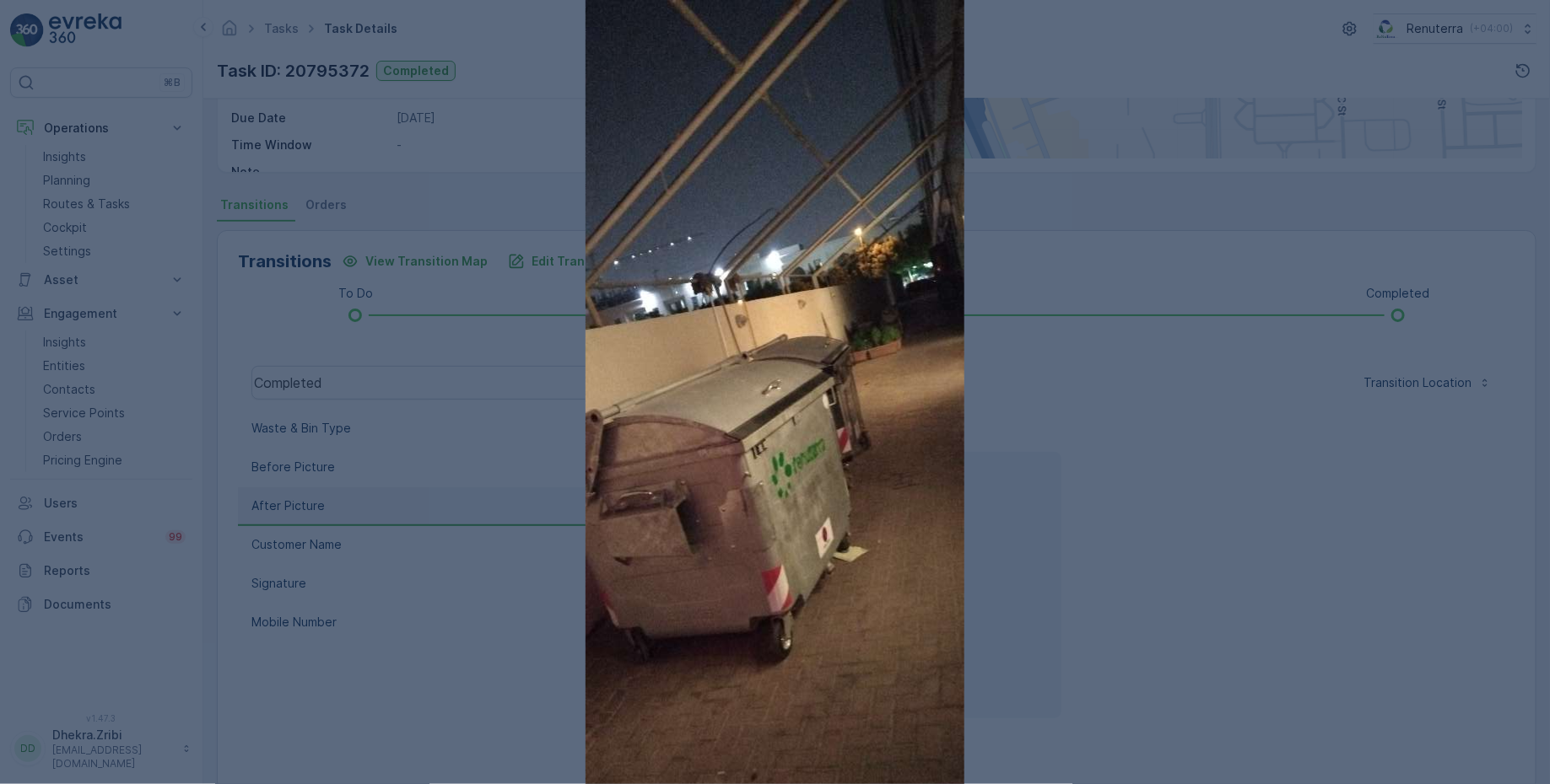
drag, startPoint x: 817, startPoint y: 406, endPoint x: 680, endPoint y: 2, distance: 426.6
click div at bounding box center [775, 392] width 1550 height 784
